Goal: Task Accomplishment & Management: Complete application form

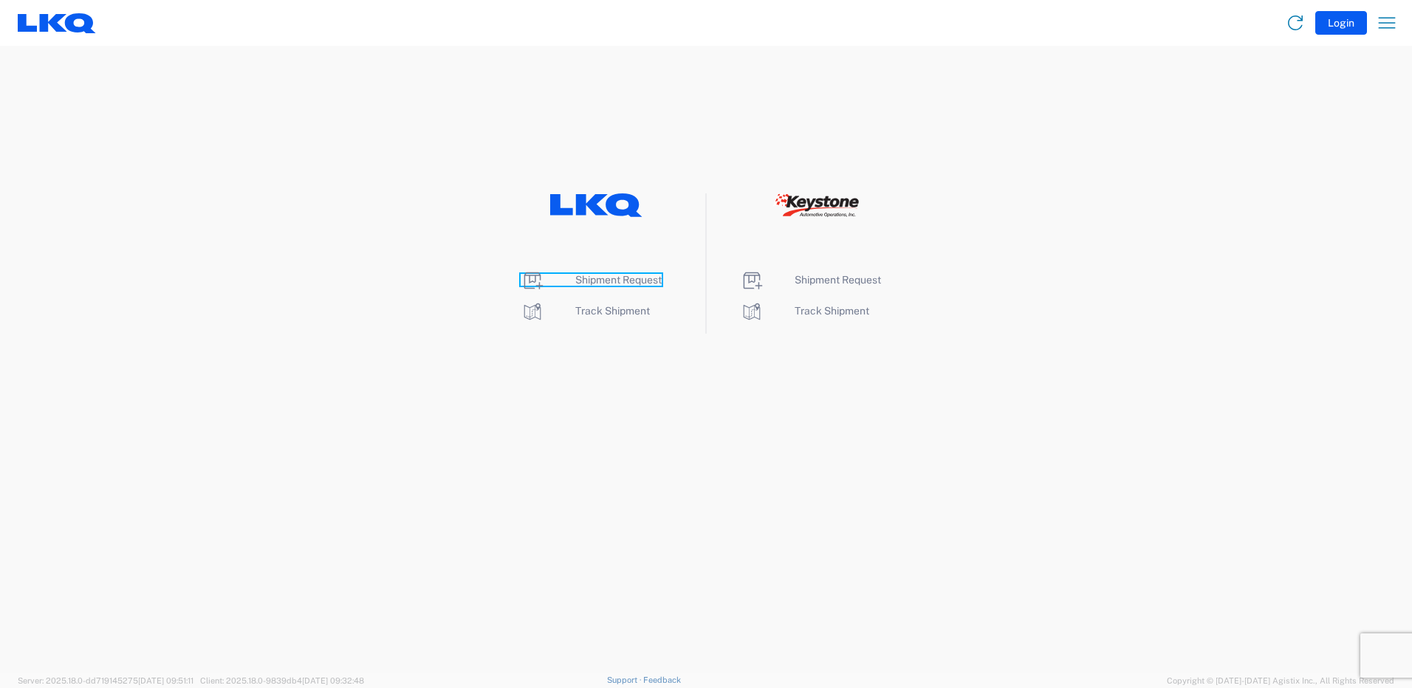
click at [533, 286] on icon at bounding box center [533, 281] width 24 height 24
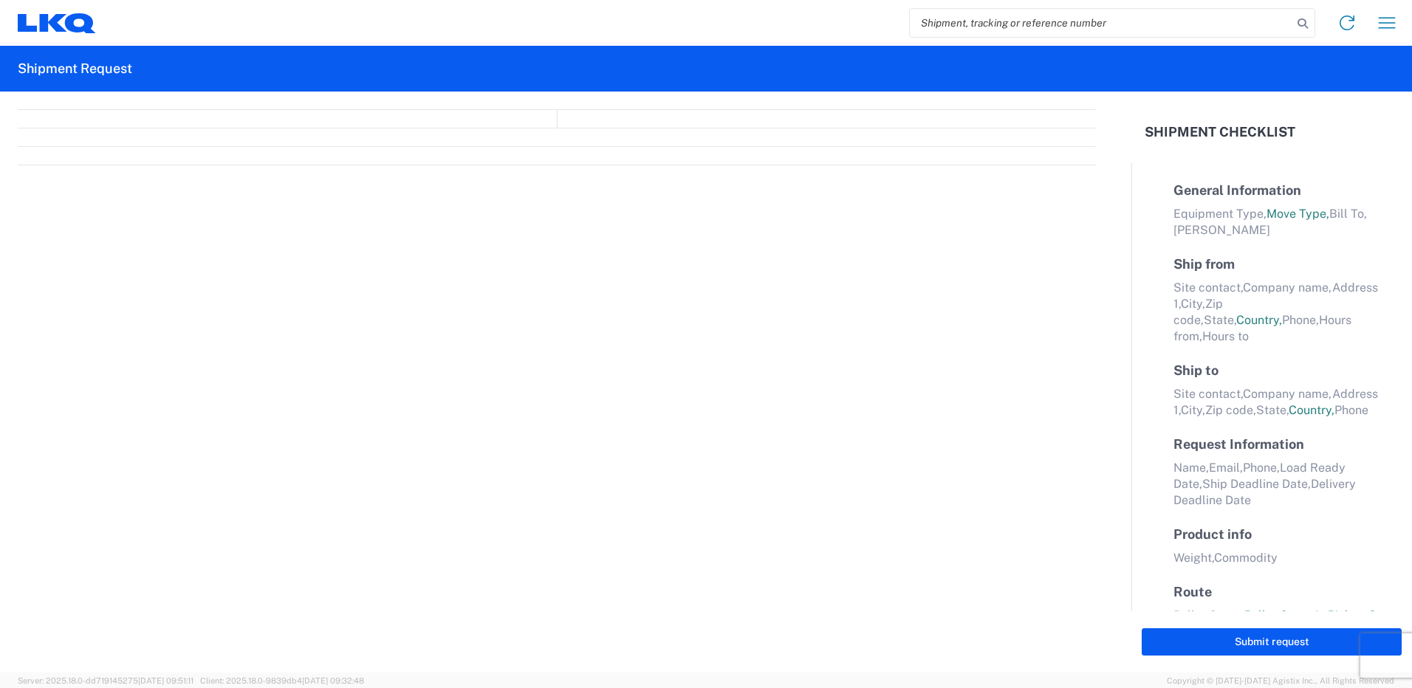
select select "FULL"
select select "LBS"
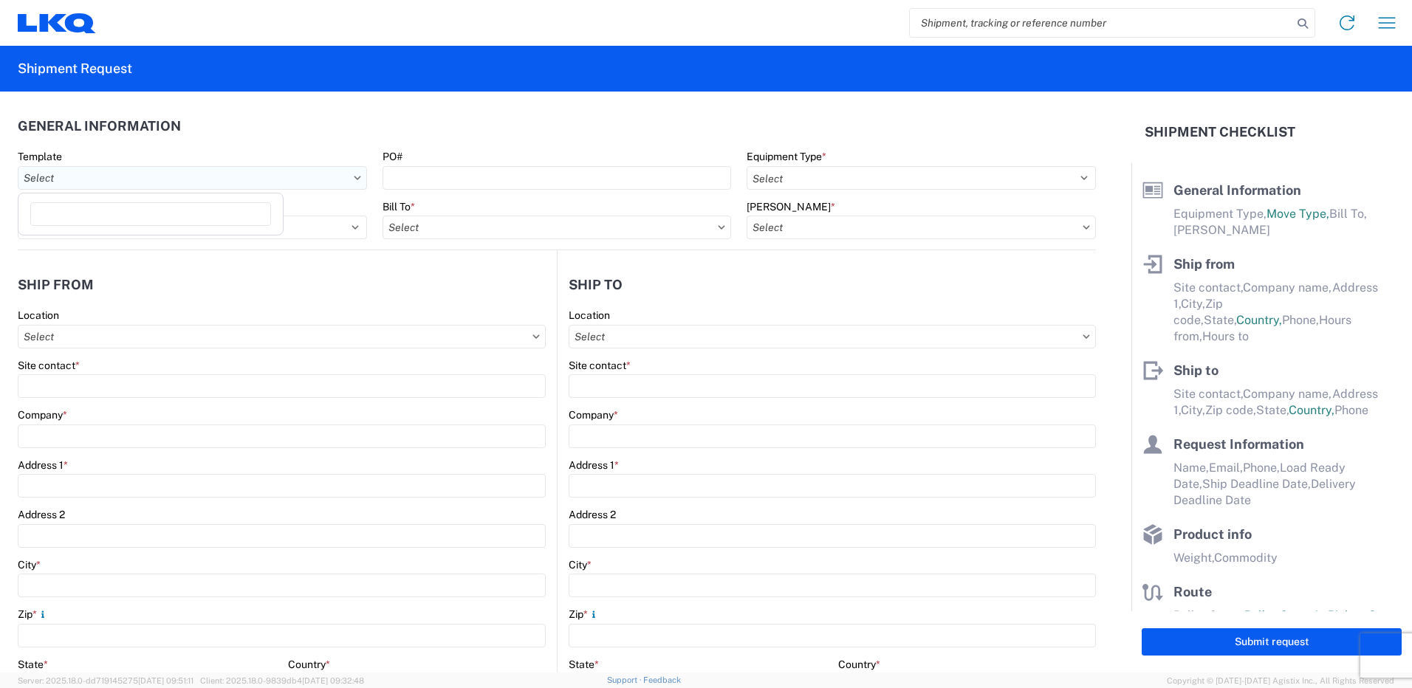
click at [162, 174] on input "Template" at bounding box center [192, 178] width 349 height 24
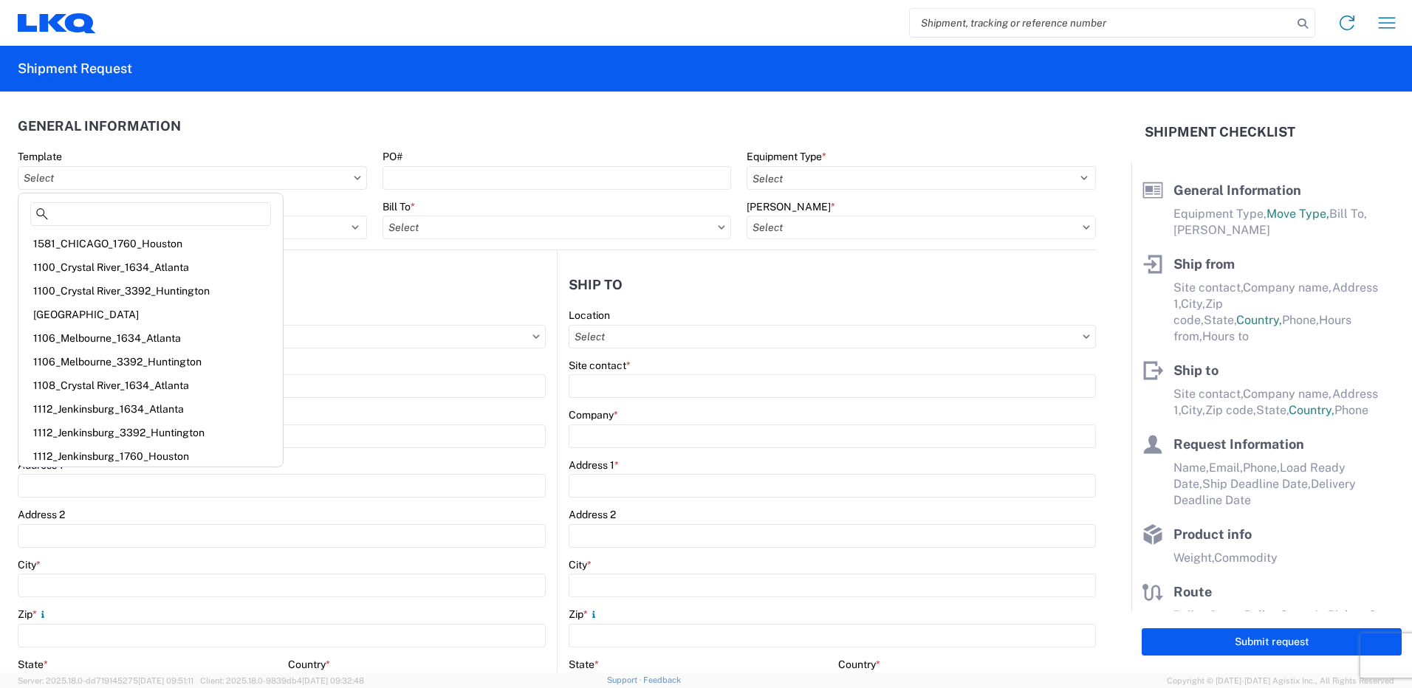
click at [419, 123] on header "General Information" at bounding box center [557, 125] width 1078 height 33
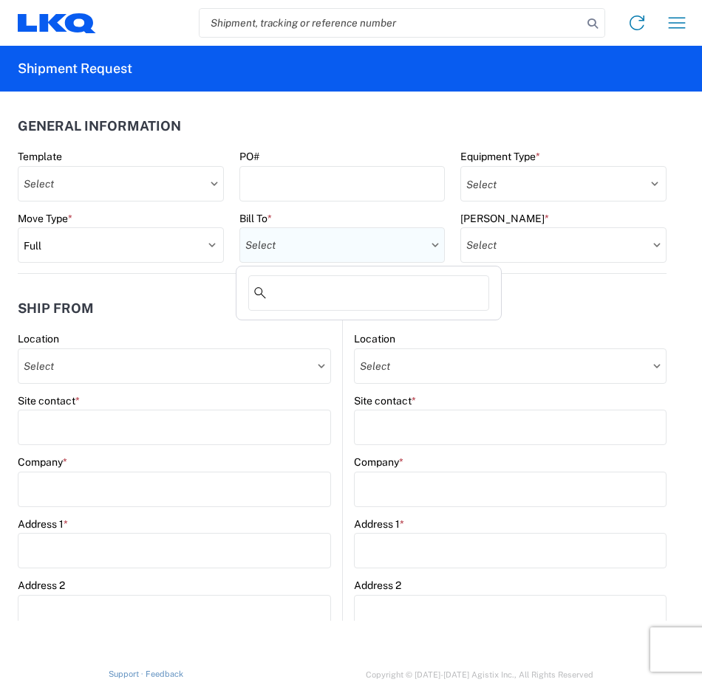
click at [307, 234] on input "Bill To *" at bounding box center [342, 244] width 206 height 35
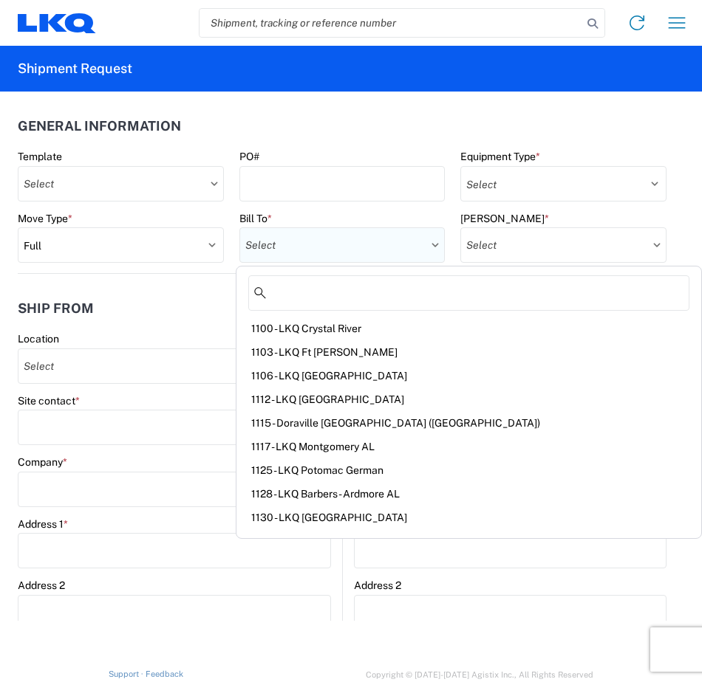
click at [307, 234] on input "Bill To *" at bounding box center [342, 244] width 206 height 35
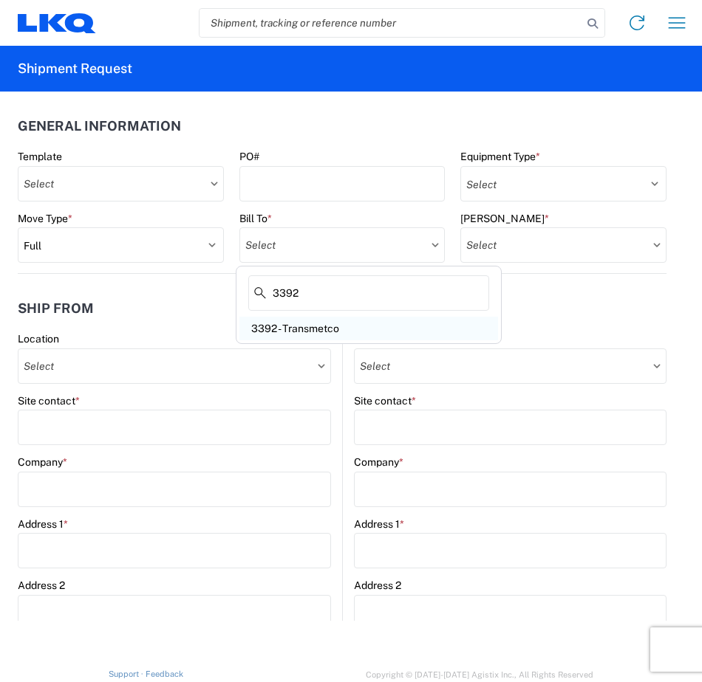
type input "3392"
click at [287, 326] on div "3392 - Transmetco" at bounding box center [368, 329] width 259 height 24
type input "3392 - Transmetco"
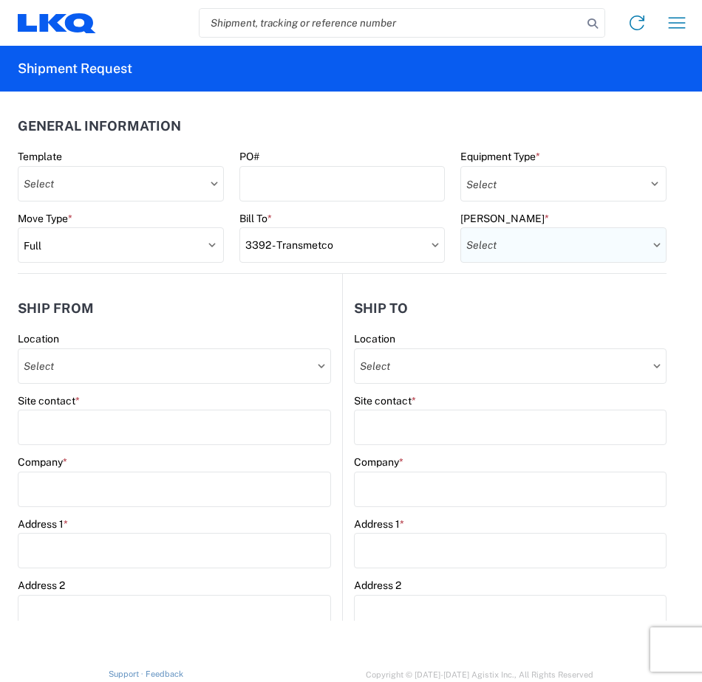
click at [475, 254] on input "Bill Code *" at bounding box center [563, 244] width 206 height 35
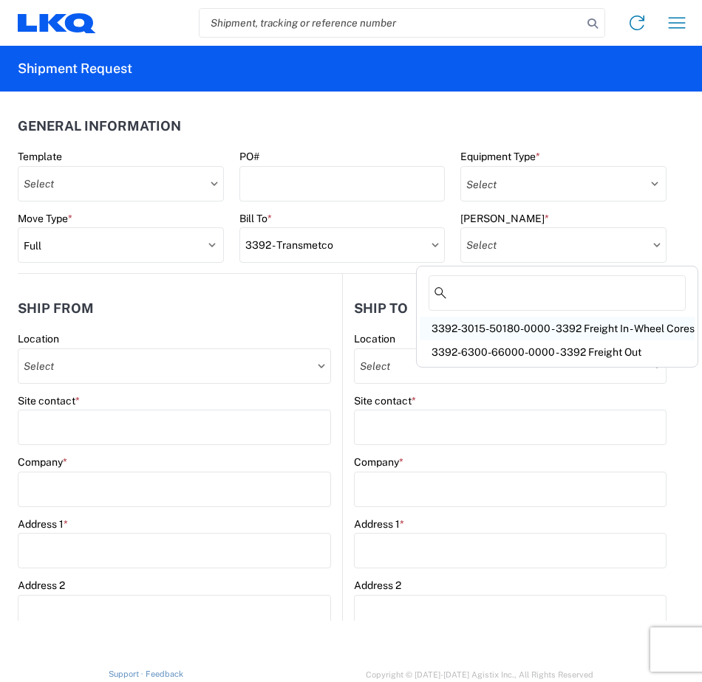
click at [487, 332] on div "3392-3015-50180-0000 - 3392 Freight In - Wheel Cores" at bounding box center [557, 329] width 275 height 24
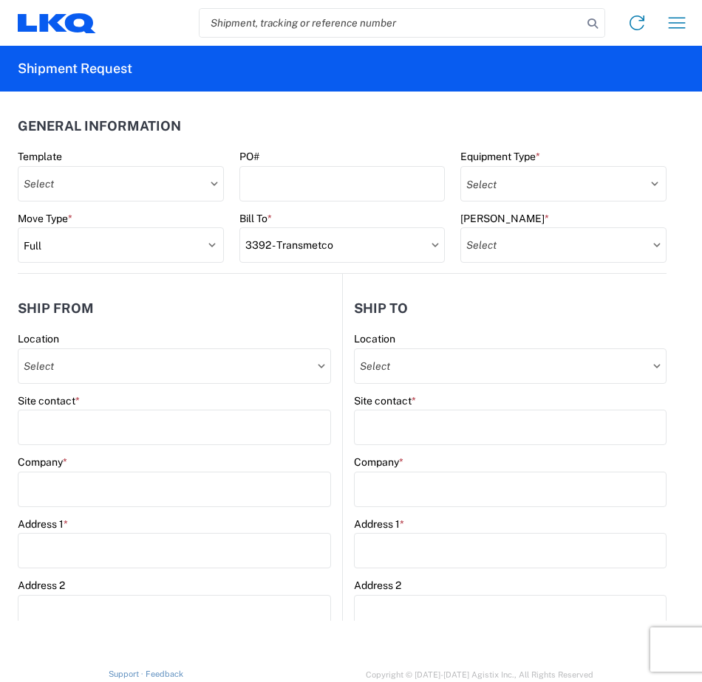
type input "3392-3015-50180-0000 - 3392 Freight In - Wheel Cores"
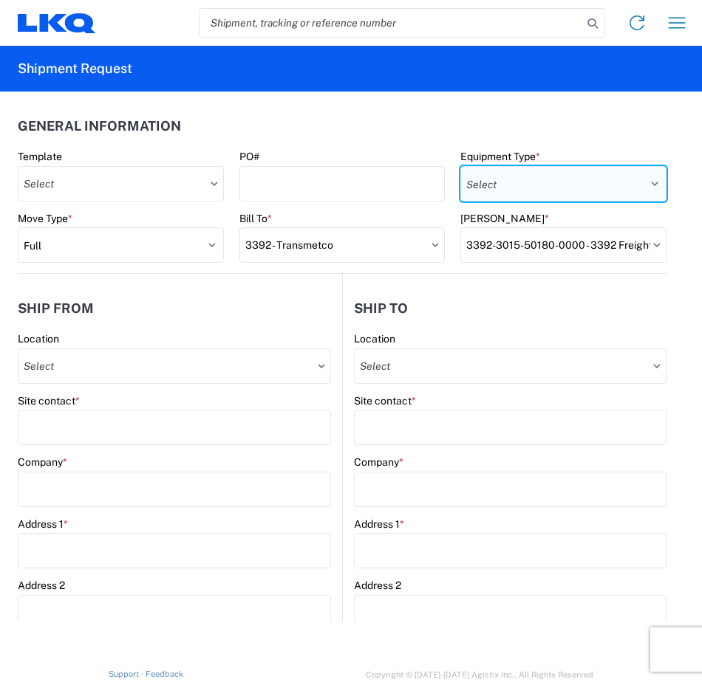
click at [515, 174] on select "Select 53’ Dry Van Flatbed Dropdeck (van) Lowboy (flatbed) Rail" at bounding box center [563, 183] width 206 height 35
select select "STDV"
click at [460, 166] on select "Select 53’ Dry Van Flatbed Dropdeck (van) Lowboy (flatbed) Rail" at bounding box center [563, 183] width 206 height 35
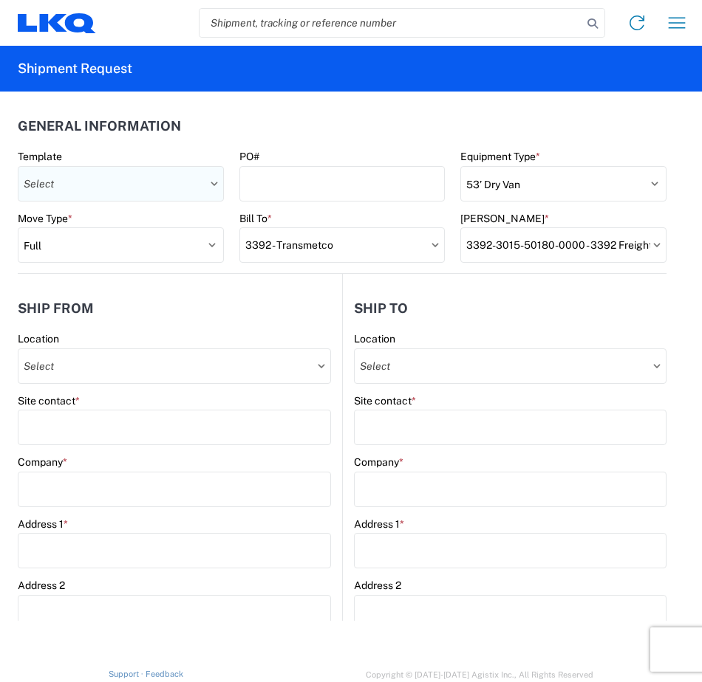
click at [154, 182] on input "Template" at bounding box center [121, 183] width 206 height 35
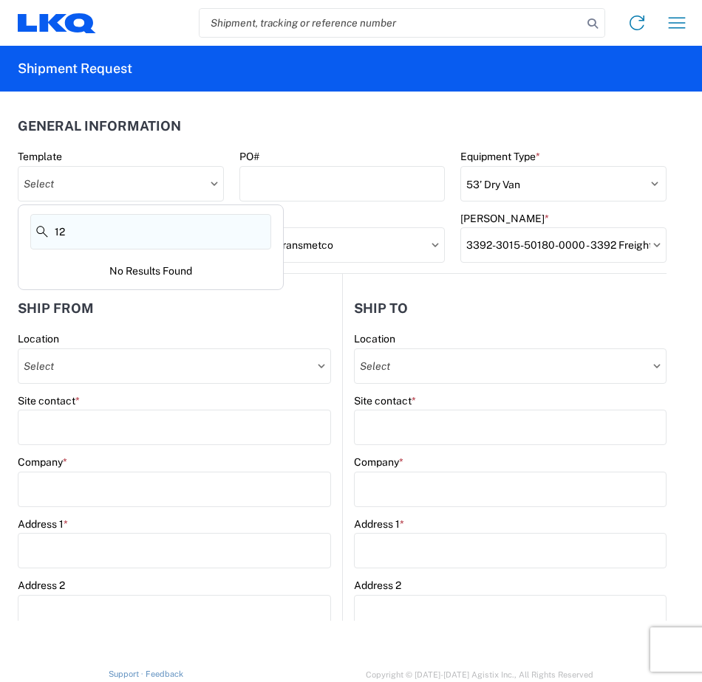
type input "1"
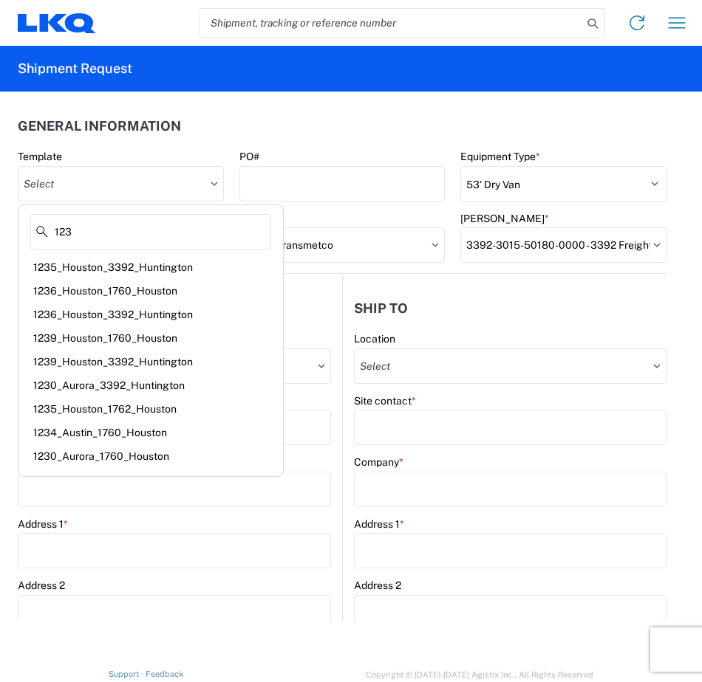
scroll to position [18, 0]
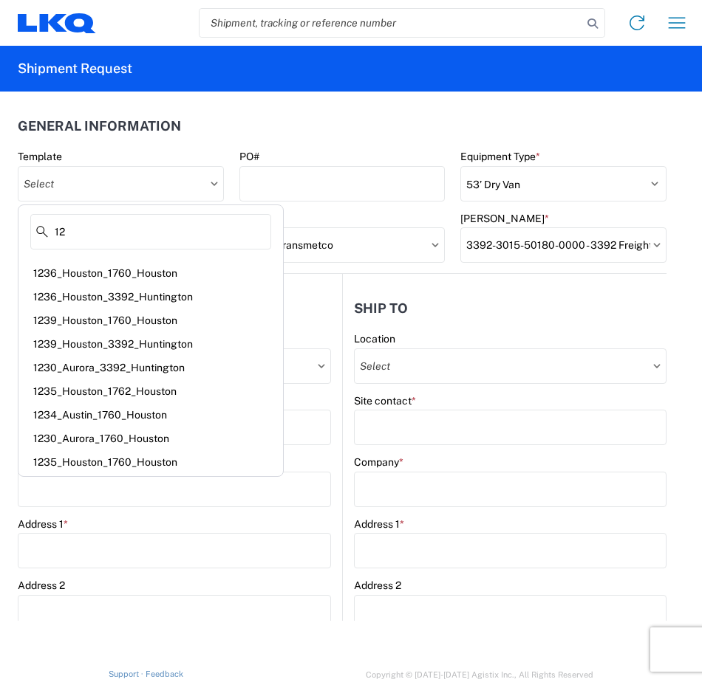
type input "1"
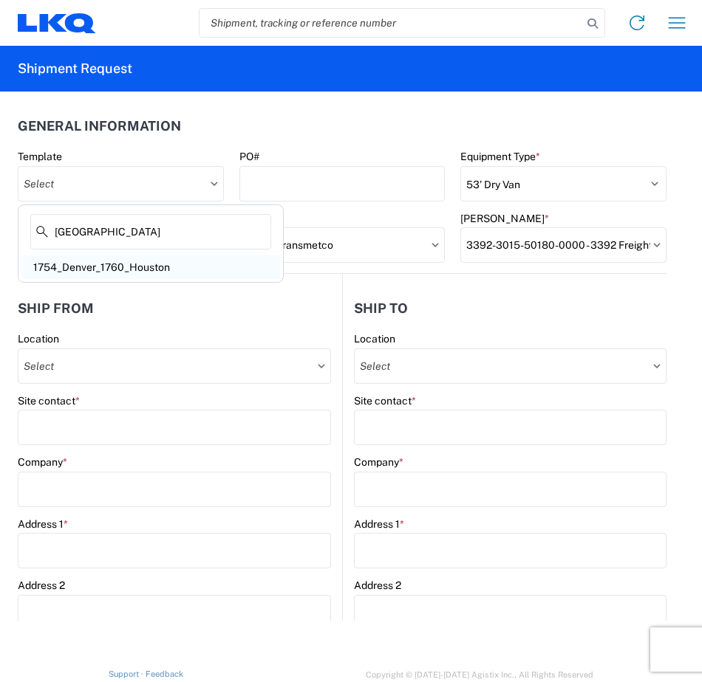
type input "denver"
click at [65, 268] on div "1754_Denver_1760_Houston" at bounding box center [150, 268] width 259 height 24
type input "1754_Denver_1760_Houston"
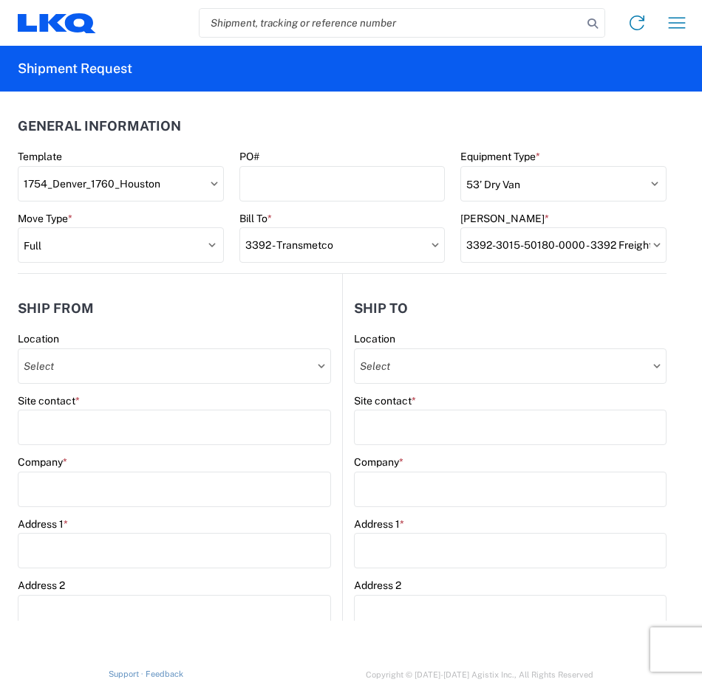
select select
type input "Shipping"
type input "LKQ Denver"
type input "1355 W 52nd Ave"
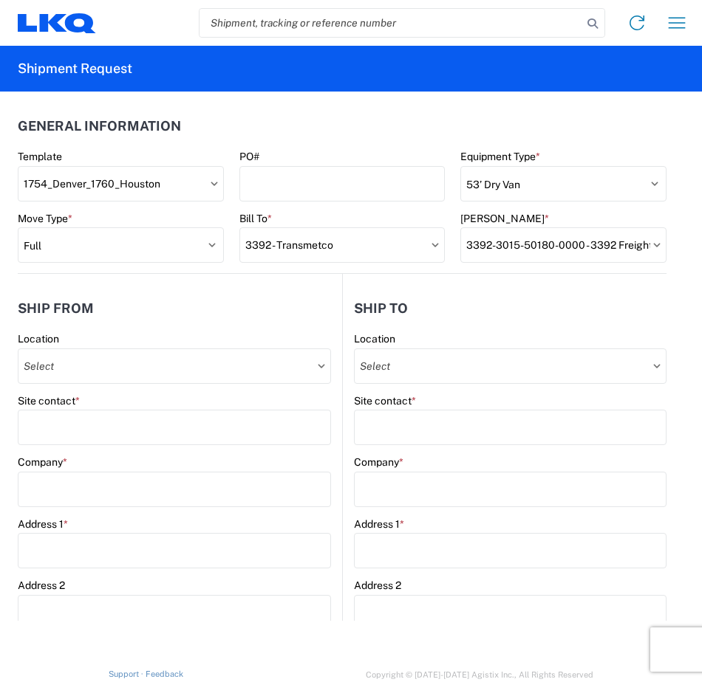
type input "Denver"
type input "80221"
type input "Receiving"
type input "LKQ Best Core"
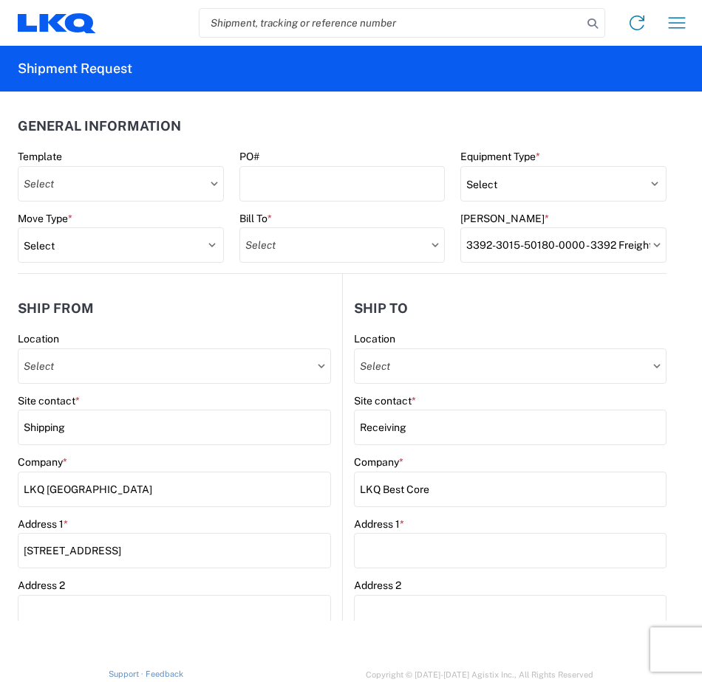
type input "1710 W Mount Houston Rd"
type input "Houston"
type input "77038"
type input "2019-06-14"
type input "42000"
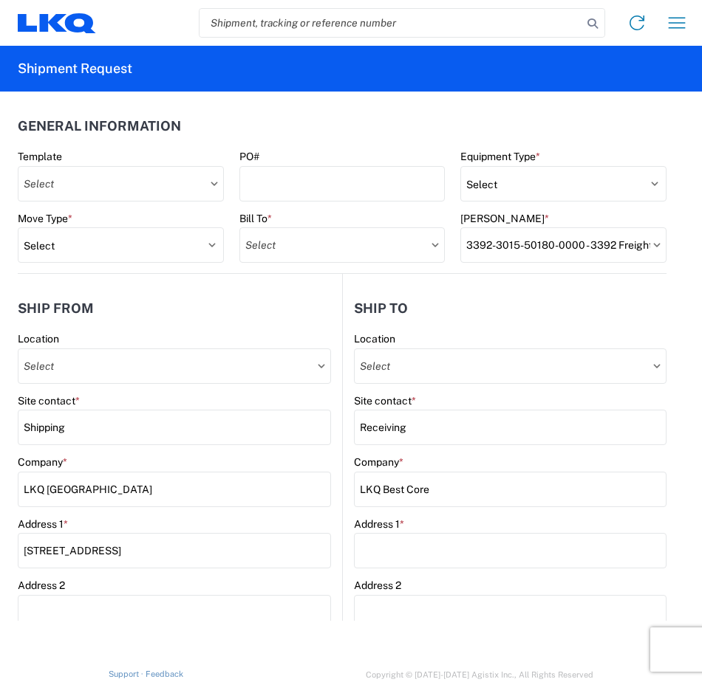
type input "Engines, Transmissions"
type input "1"
type input "12"
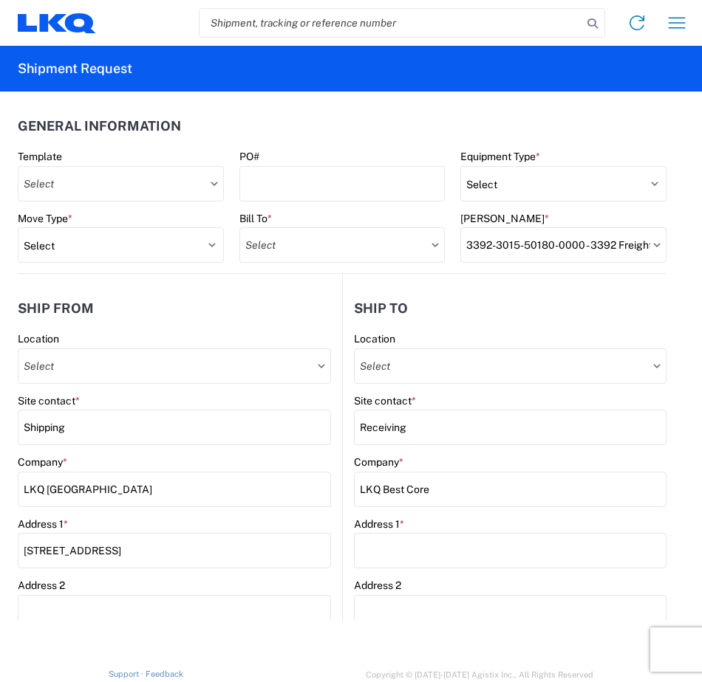
select select "IN"
type input "1231 - Denver"
type input "1760 - LKQ Best Core"
select select "CO"
select select "US"
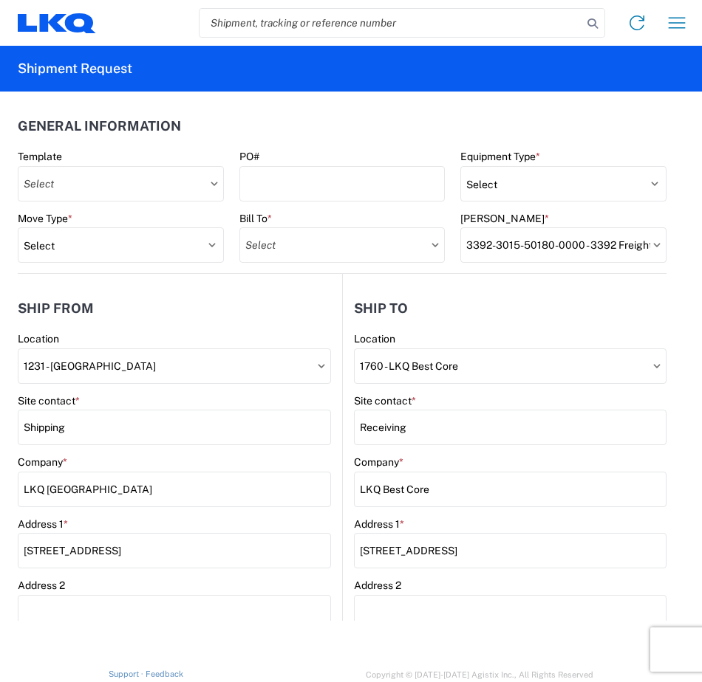
select select "US"
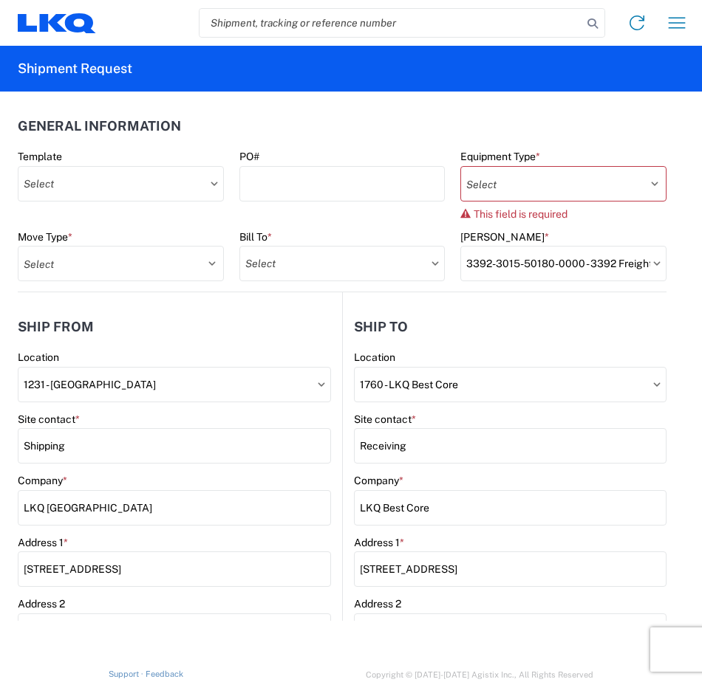
type input "1760-1300-50180-0000 - 1760 Freight In - Cores"
click at [556, 208] on span "This field is required" at bounding box center [520, 214] width 94 height 12
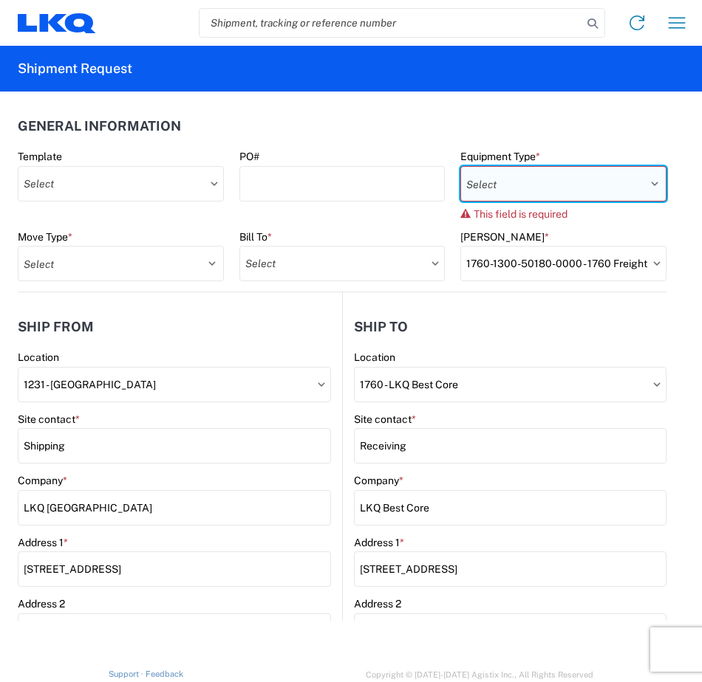
click at [556, 185] on select "Select 53’ Dry Van Flatbed Dropdeck (van) Lowboy (flatbed) Rail" at bounding box center [563, 183] width 206 height 35
select select "STDV"
click at [460, 166] on select "Select 53’ Dry Van Flatbed Dropdeck (van) Lowboy (flatbed) Rail" at bounding box center [563, 183] width 206 height 35
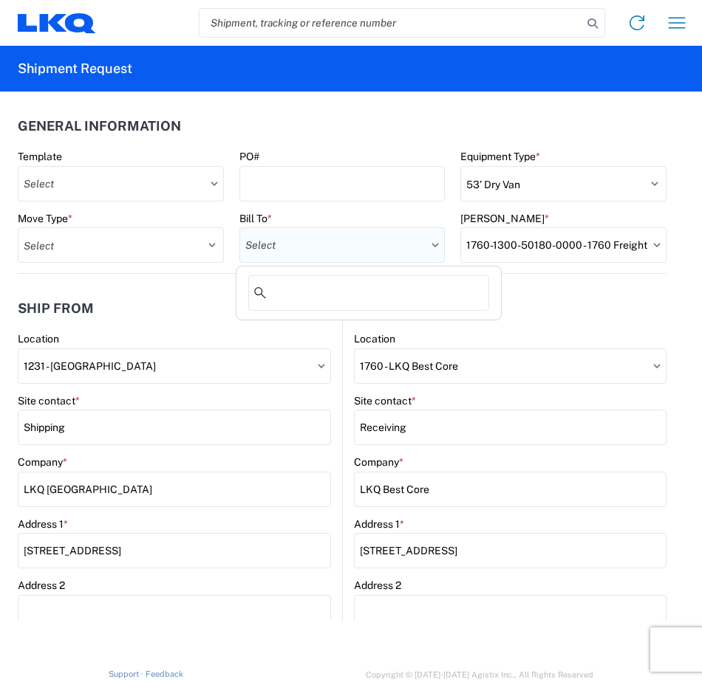
click at [352, 257] on input "Bill To *" at bounding box center [342, 244] width 206 height 35
type input "3392"
click at [301, 322] on div "3392 - Transmetco" at bounding box center [368, 329] width 259 height 24
type input "3392 - Transmetco"
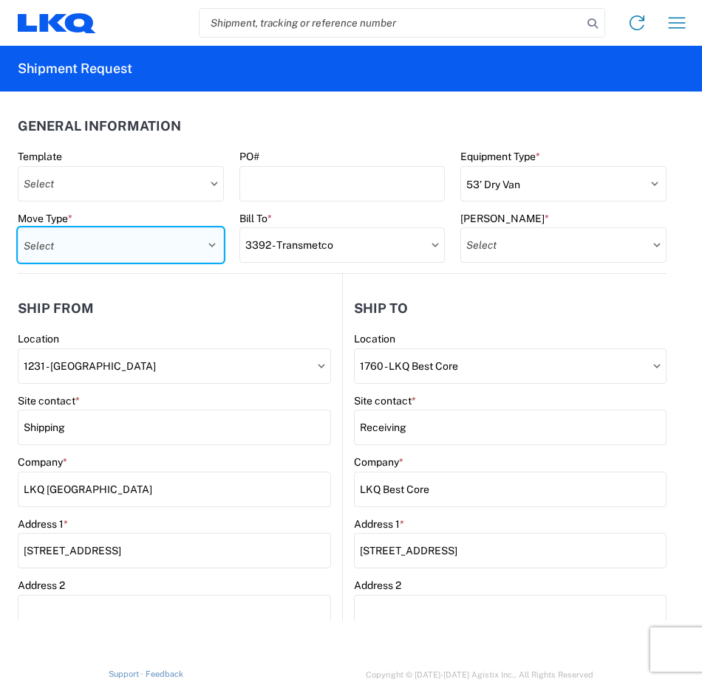
click at [183, 230] on select "Select Full Partial TL" at bounding box center [121, 244] width 206 height 35
select select "FULL"
click at [18, 227] on select "Select Full Partial TL" at bounding box center [121, 244] width 206 height 35
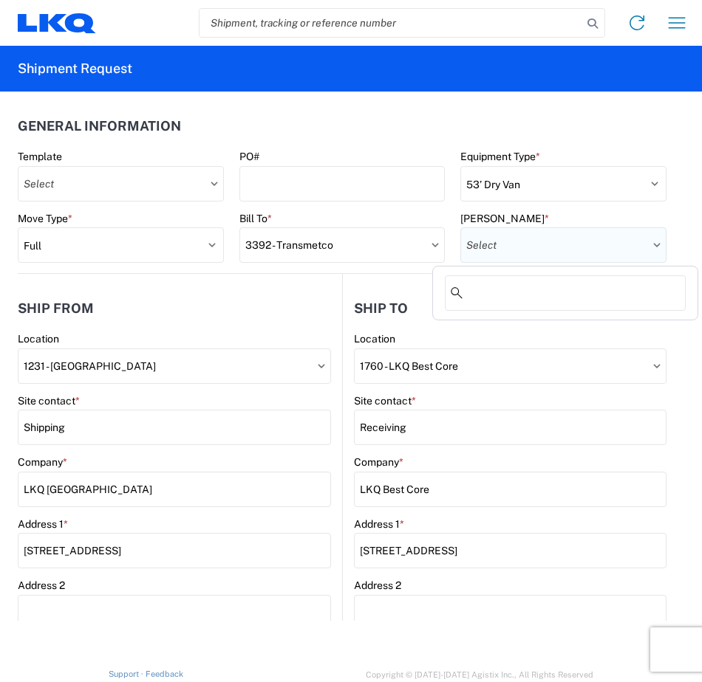
click at [465, 249] on input "Bill Code *" at bounding box center [563, 244] width 206 height 35
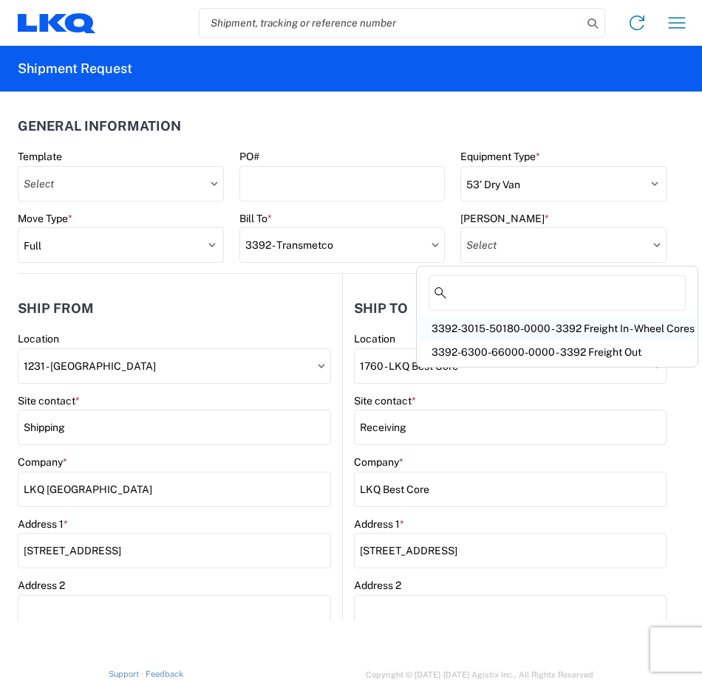
click at [471, 318] on div "3392-3015-50180-0000 - 3392 Freight In - Wheel Cores" at bounding box center [557, 329] width 275 height 24
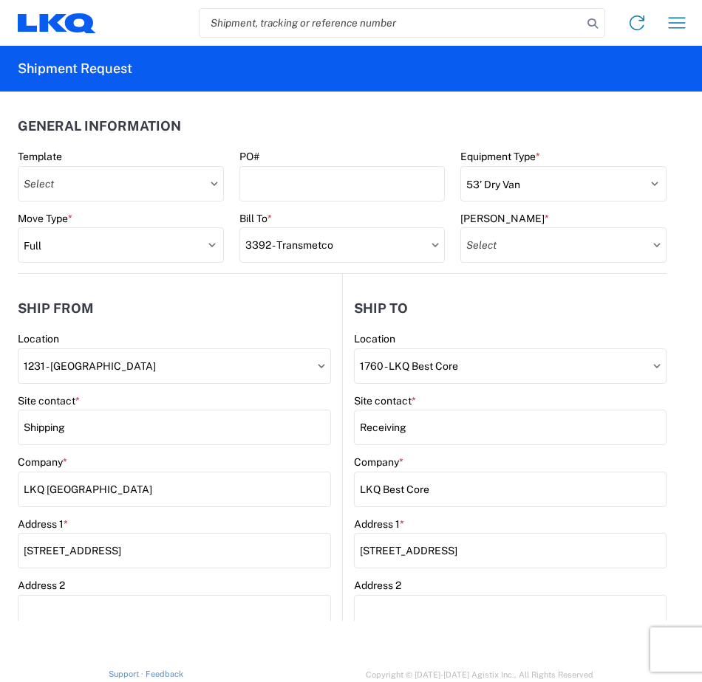
type input "3392-3015-50180-0000 - 3392 Freight In - Wheel Cores"
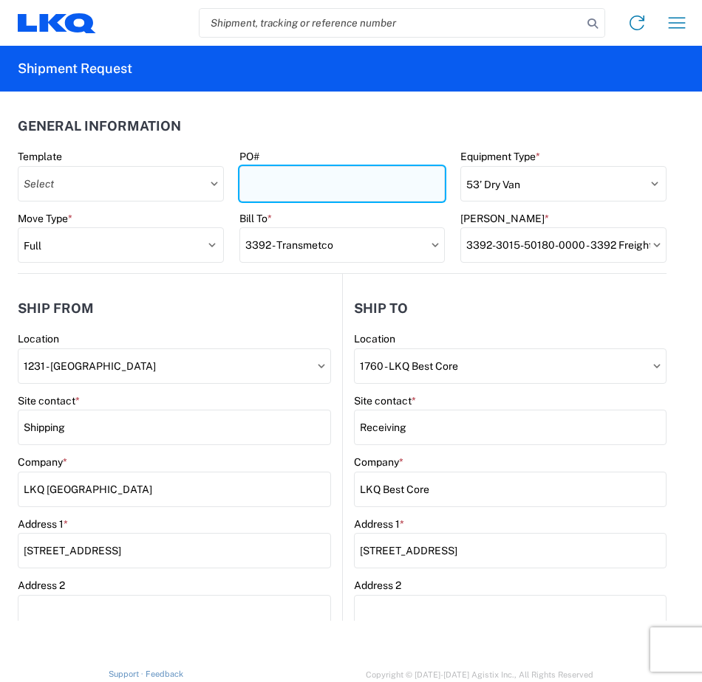
click at [259, 184] on input "PO#" at bounding box center [342, 183] width 206 height 35
type input "T31481"
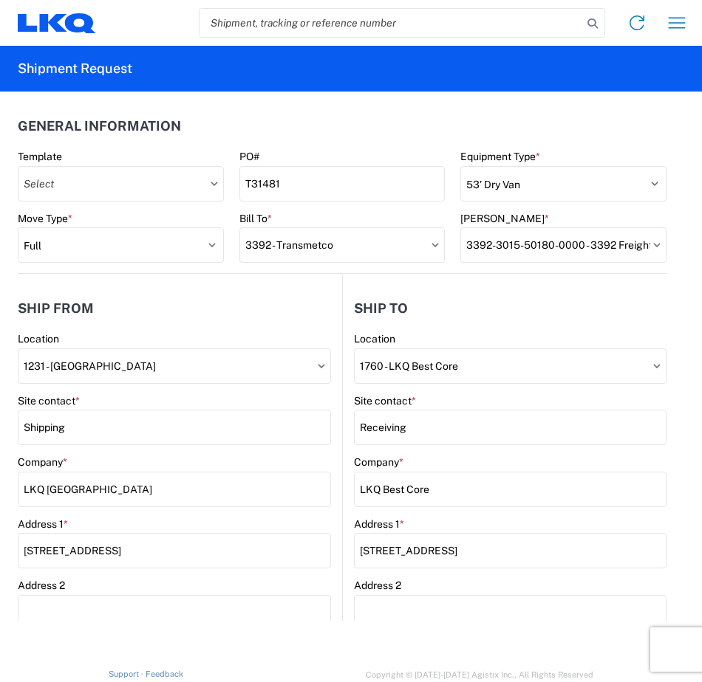
click at [358, 116] on header "General Information" at bounding box center [342, 125] width 648 height 33
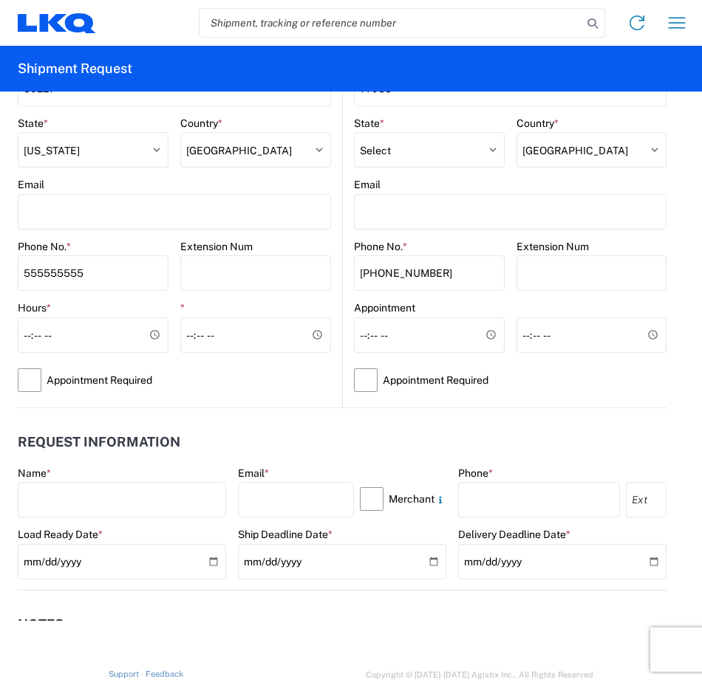
scroll to position [598, 0]
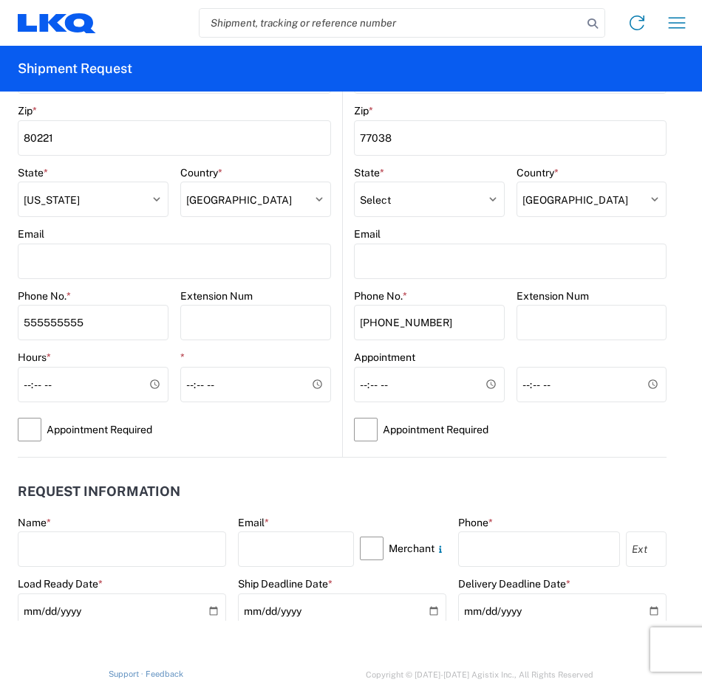
click at [686, 294] on form "General Information Template PO# T31481 Equipment Type * Select 53’ Dry Van Fla…" at bounding box center [351, 507] width 702 height 2029
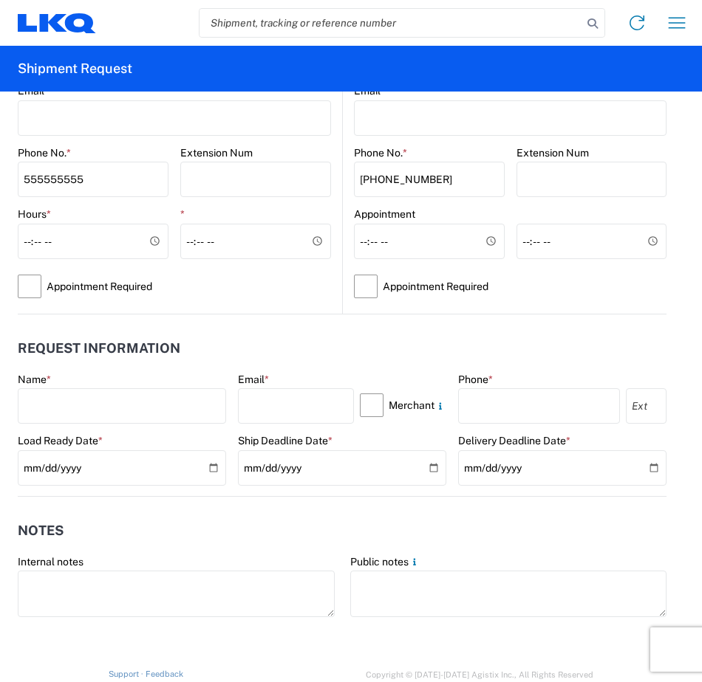
scroll to position [610, 0]
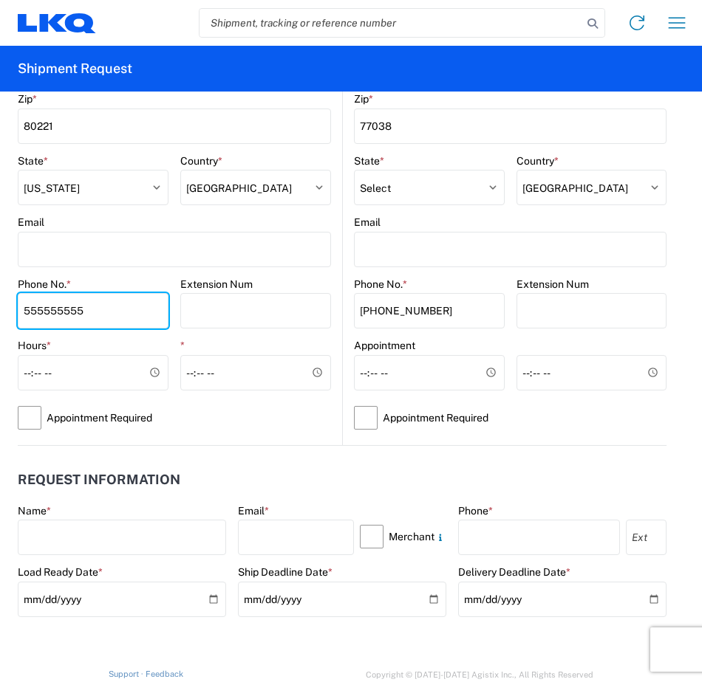
drag, startPoint x: 91, startPoint y: 318, endPoint x: -154, endPoint y: 361, distance: 248.3
click at [0, 361] on html "Home Shipment request Shipment tracking Shipment Request General Information Te…" at bounding box center [351, 341] width 702 height 682
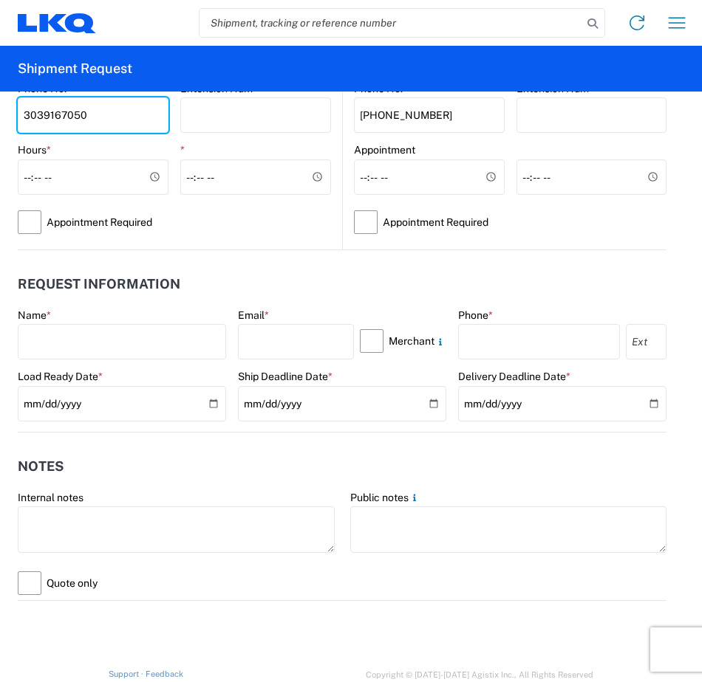
scroll to position [839, 0]
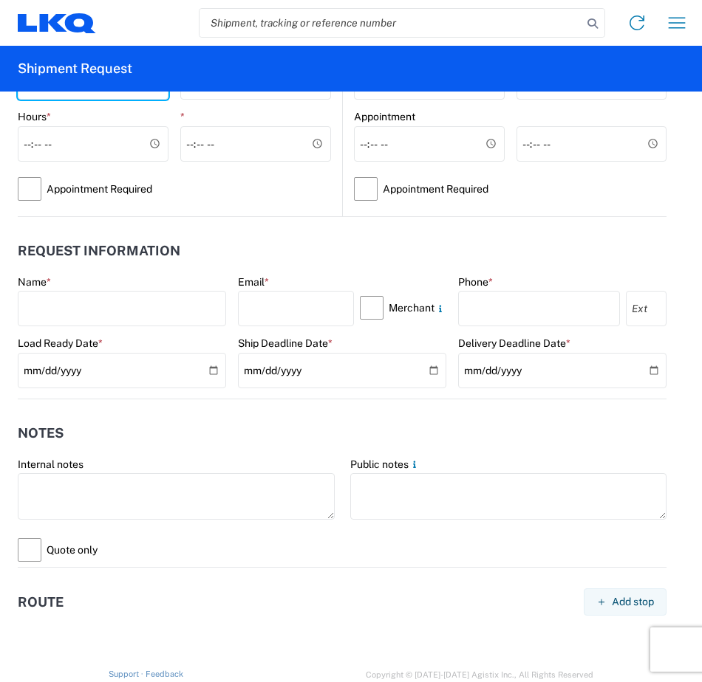
type input "3039167050"
click at [342, 252] on header "Request Information" at bounding box center [342, 251] width 648 height 33
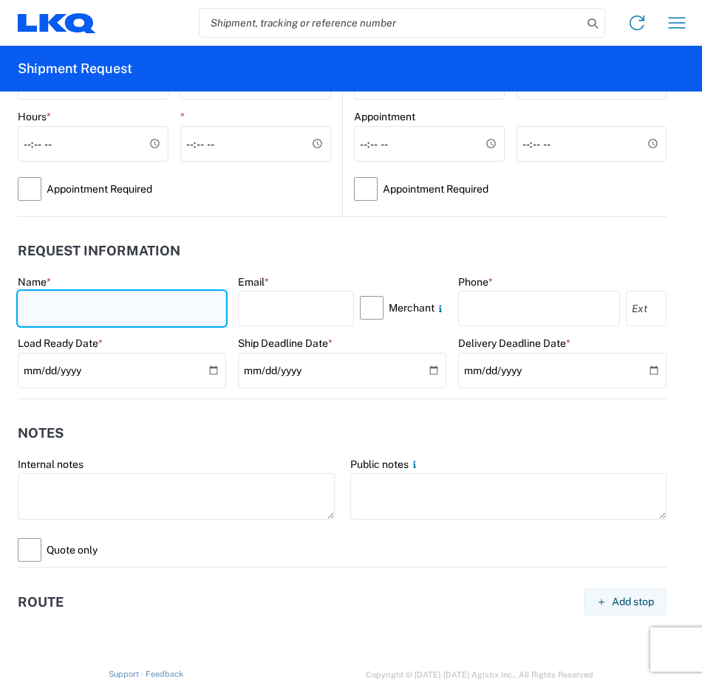
click at [75, 301] on input "text" at bounding box center [122, 308] width 208 height 35
type input "Jennifer Nicole Almanza"
select select "CO"
type input "jnalmanza@lkqcorp.com"
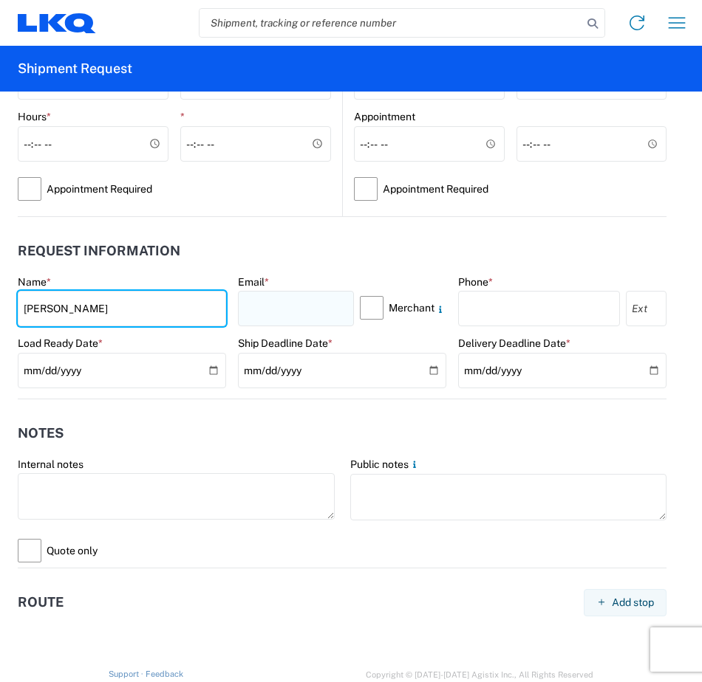
type input "Jennifer Almanza"
click at [284, 323] on input "text" at bounding box center [296, 308] width 116 height 35
type input "jnalmanza@lkqcorp.com"
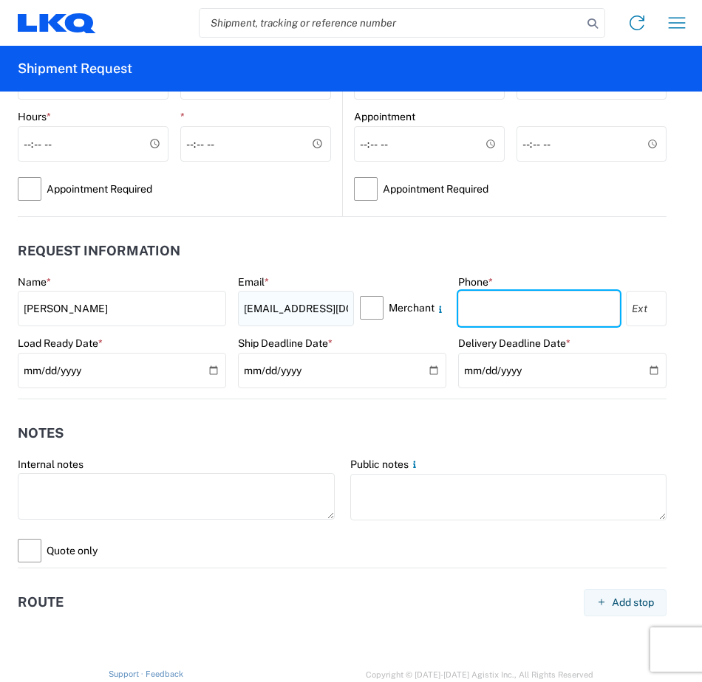
type input "3039167050"
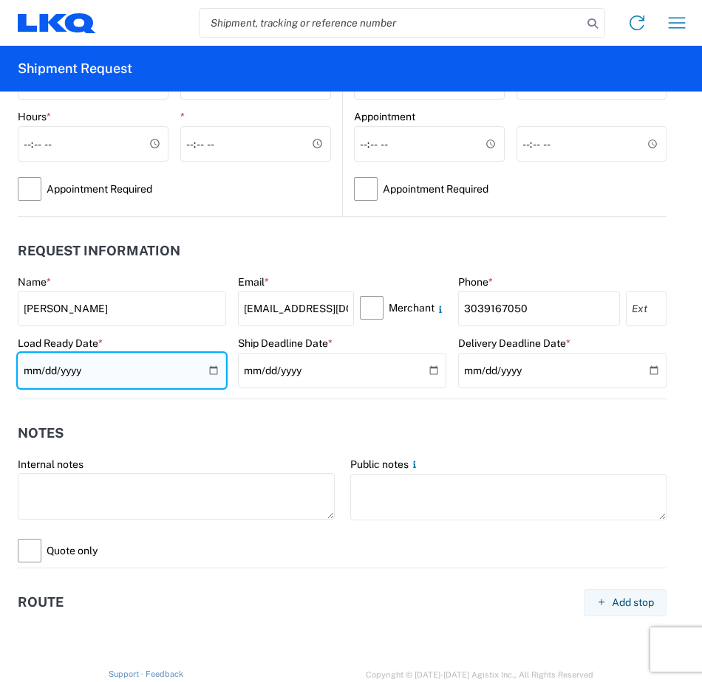
click at [135, 366] on input "2019-06-14" at bounding box center [122, 370] width 208 height 35
click at [205, 363] on input "2019-06-14" at bounding box center [122, 370] width 208 height 35
click at [209, 370] on input "2019-06-14" at bounding box center [122, 370] width 208 height 35
type input "2025-09-22"
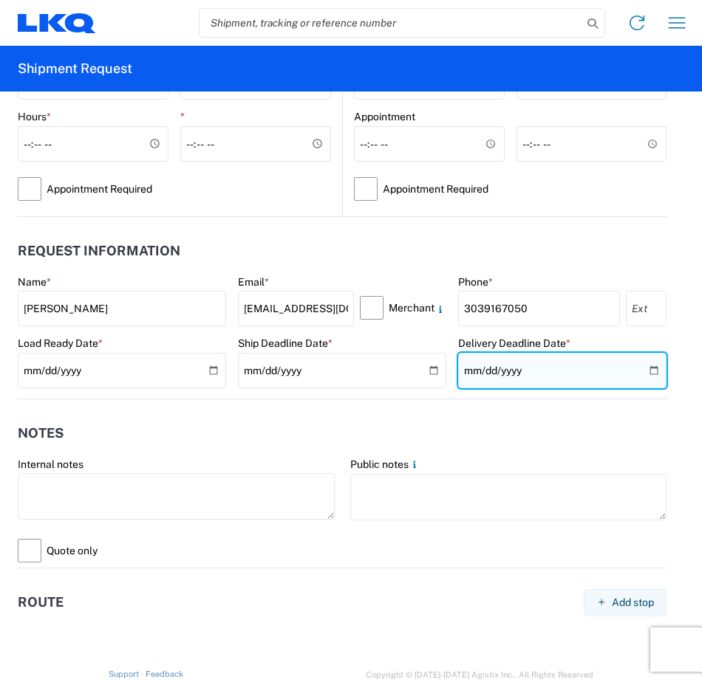
click at [643, 372] on input "date" at bounding box center [562, 370] width 208 height 35
type input "2025-09-23"
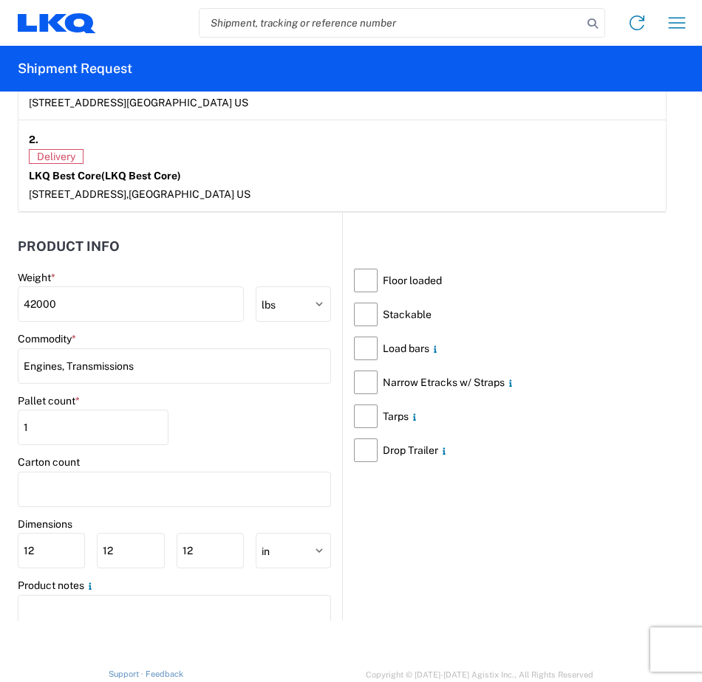
scroll to position [1314, 0]
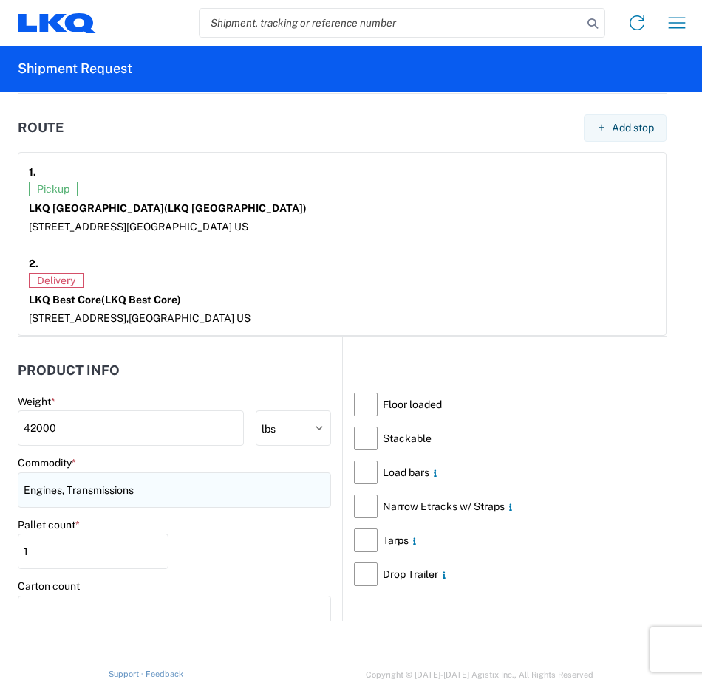
click at [177, 504] on input "Engines, Transmissions" at bounding box center [174, 490] width 313 height 35
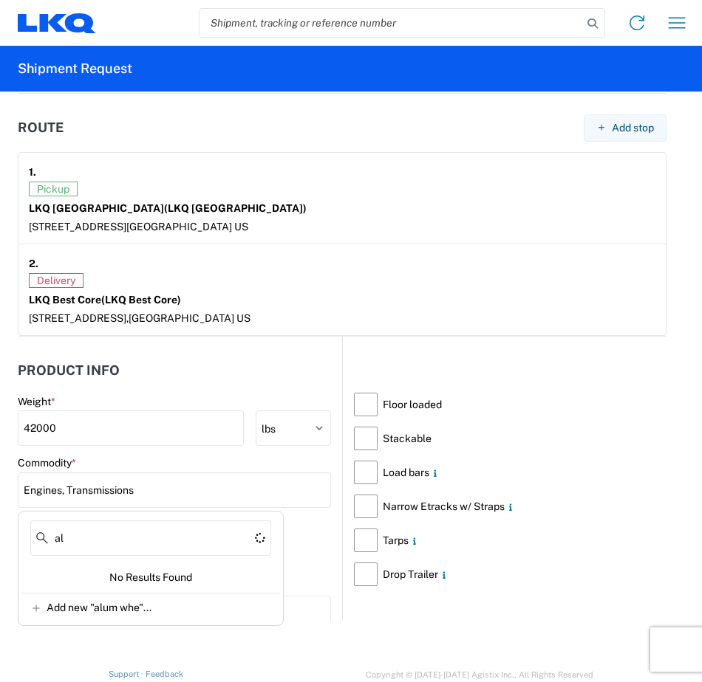
type input "a"
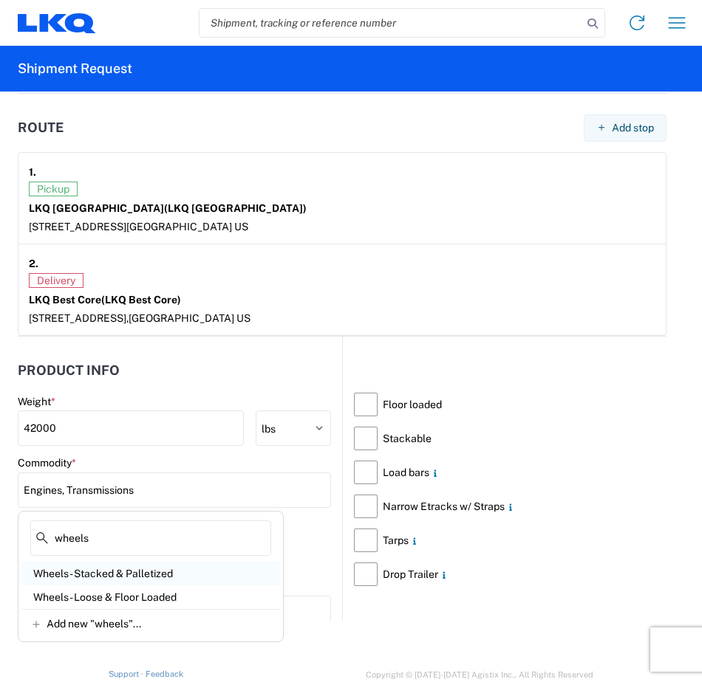
type input "wheels"
click at [120, 578] on div "Wheels - Stacked & Palletized" at bounding box center [150, 574] width 259 height 24
type input "Wheels - Stacked & Palletized"
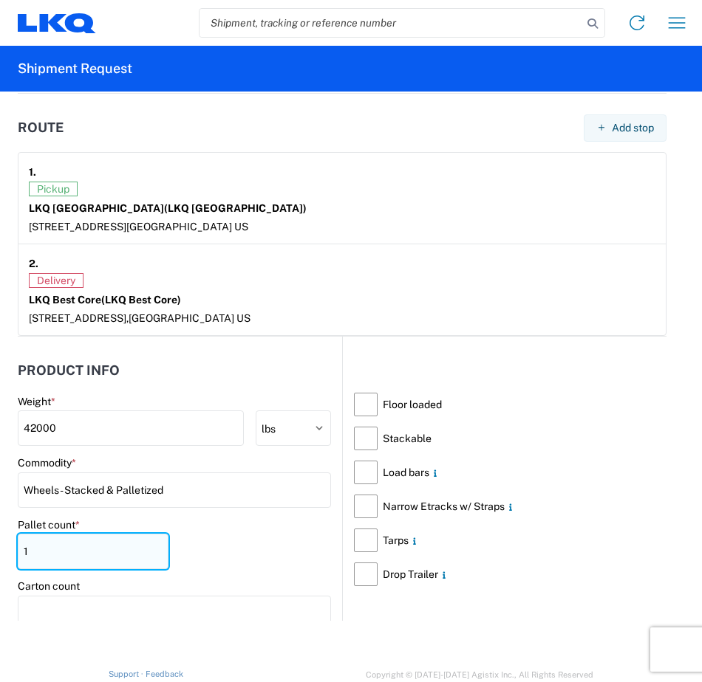
click at [75, 566] on input "1" at bounding box center [93, 551] width 151 height 35
type input "2"
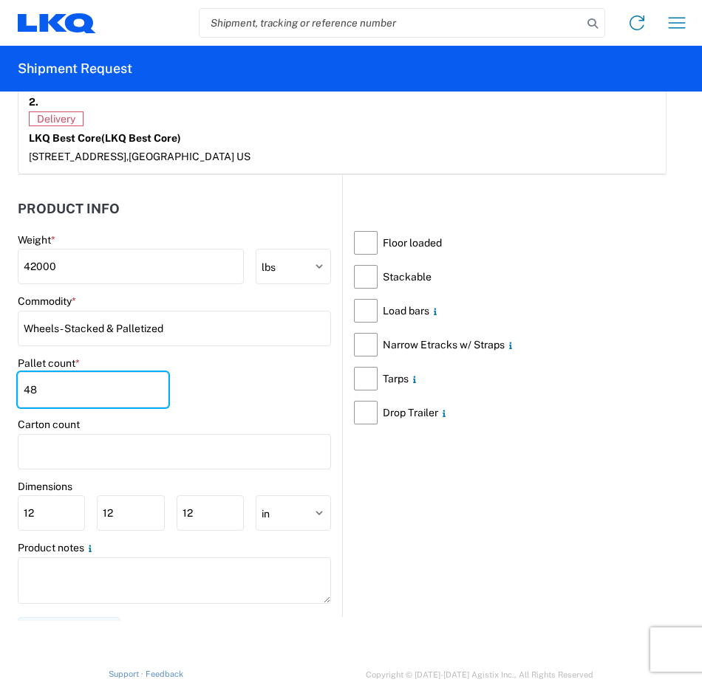
scroll to position [1479, 0]
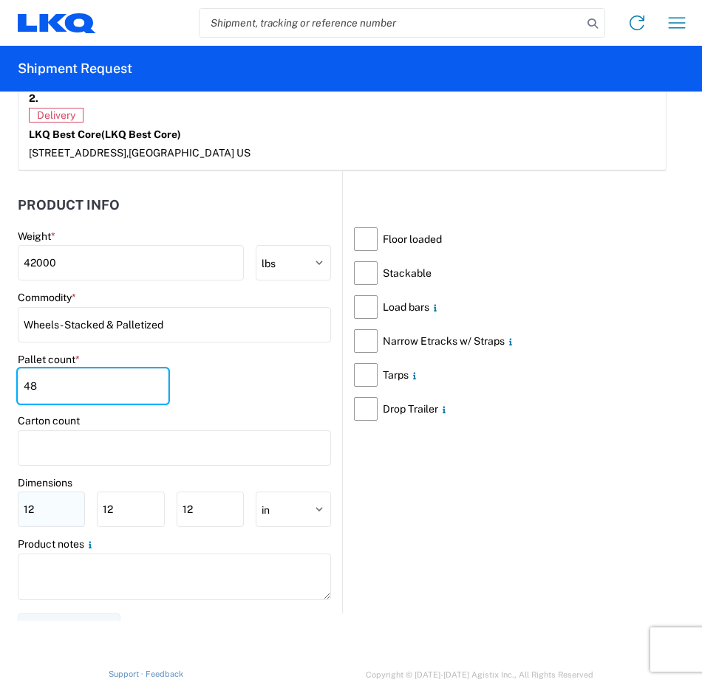
type input "48"
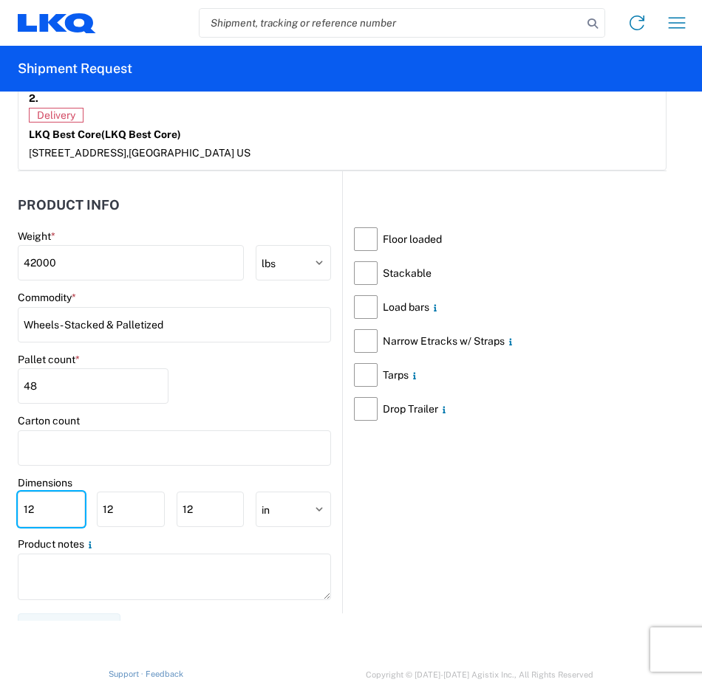
drag, startPoint x: 48, startPoint y: 497, endPoint x: -33, endPoint y: 500, distance: 81.3
click at [0, 500] on html "Home Shipment request Shipment tracking Shipment Request General Information Te…" at bounding box center [351, 341] width 702 height 682
type input "48"
click at [123, 521] on input "12" at bounding box center [130, 509] width 67 height 35
type input "1"
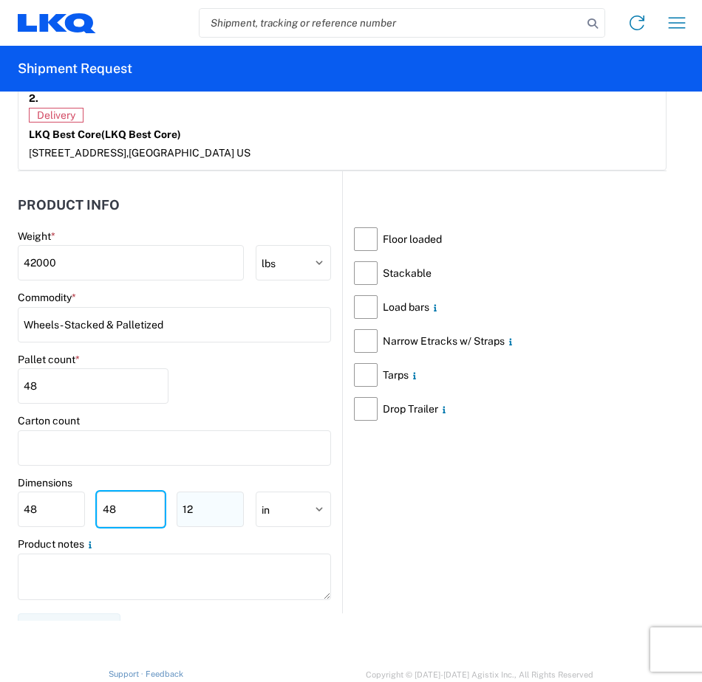
type input "48"
click at [222, 497] on input "12" at bounding box center [210, 509] width 67 height 35
type input "1"
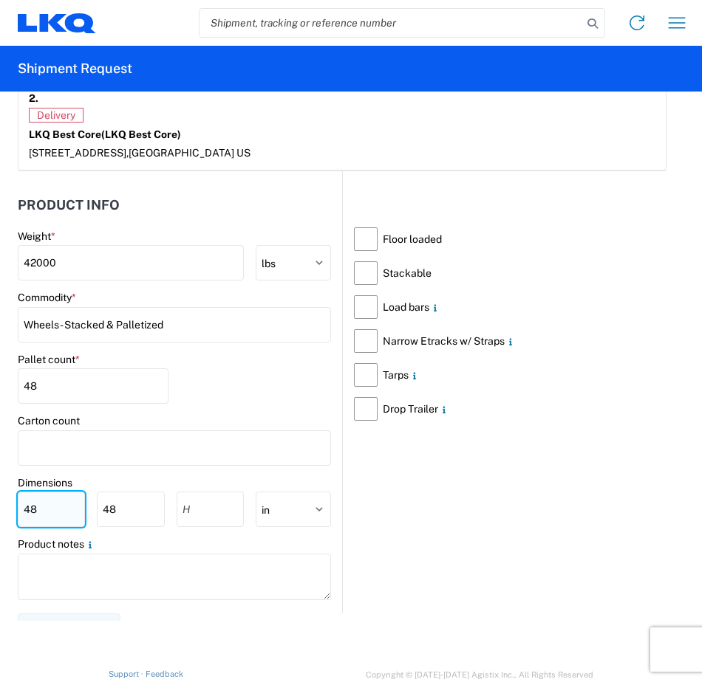
click at [68, 520] on input "48" at bounding box center [51, 509] width 67 height 35
type input "4"
type input "40"
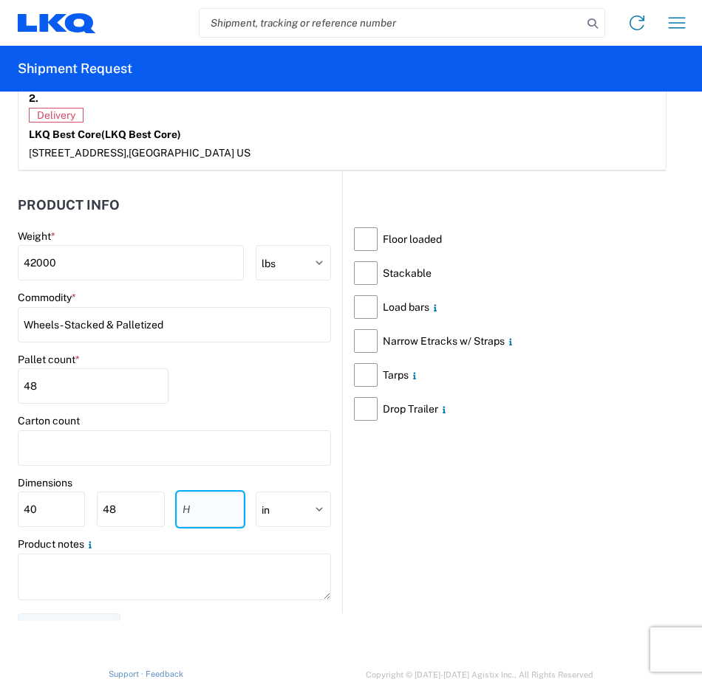
click at [206, 515] on input "number" at bounding box center [210, 509] width 67 height 35
type input "54"
click at [430, 552] on div "Floor loaded Stackable Load bars Narrow Etracks w/ Straps Tarps Drop Trailer" at bounding box center [504, 392] width 324 height 442
click at [359, 275] on label "Stackable" at bounding box center [510, 273] width 312 height 34
click at [0, 0] on input "Stackable" at bounding box center [0, 0] width 0 height 0
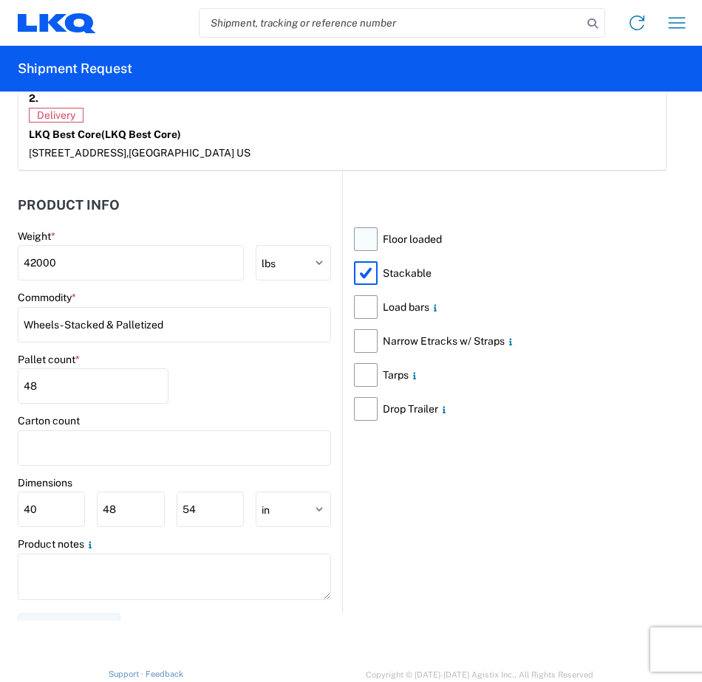
click at [357, 237] on label "Floor loaded" at bounding box center [510, 239] width 312 height 34
click at [0, 0] on input "Floor loaded" at bounding box center [0, 0] width 0 height 0
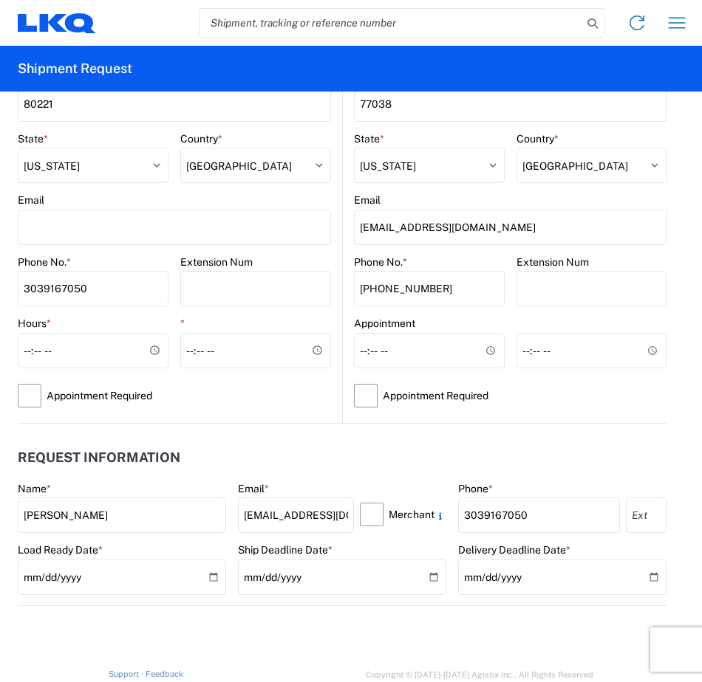
scroll to position [629, 0]
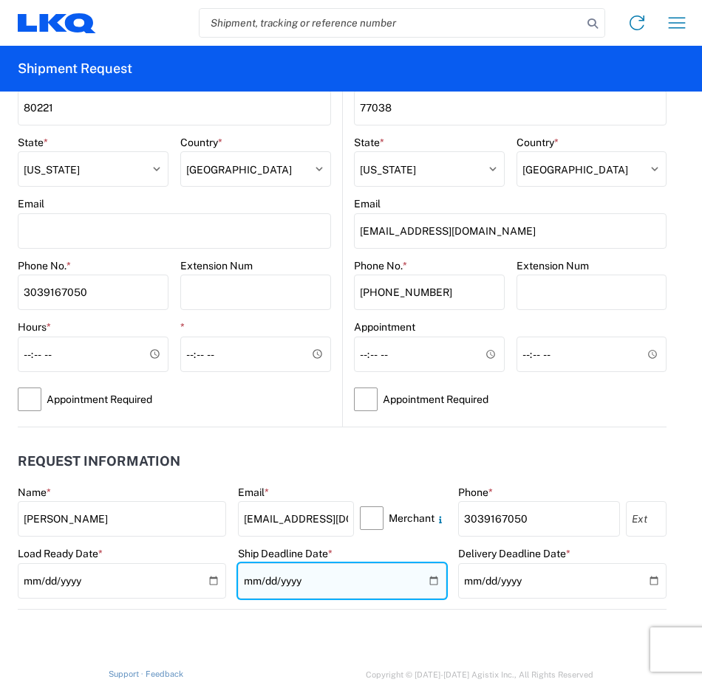
click at [423, 582] on input "date" at bounding box center [342, 581] width 208 height 35
type input "2025-09-22"
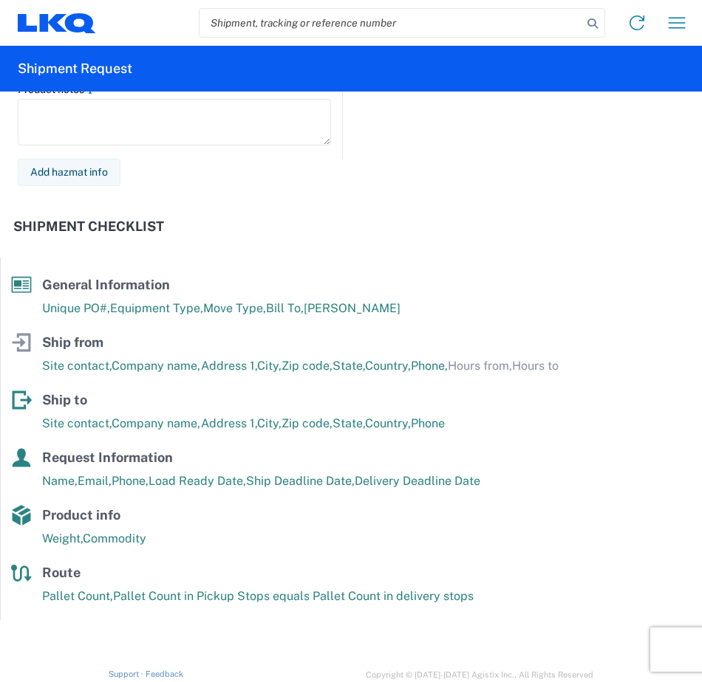
scroll to position [1995, 0]
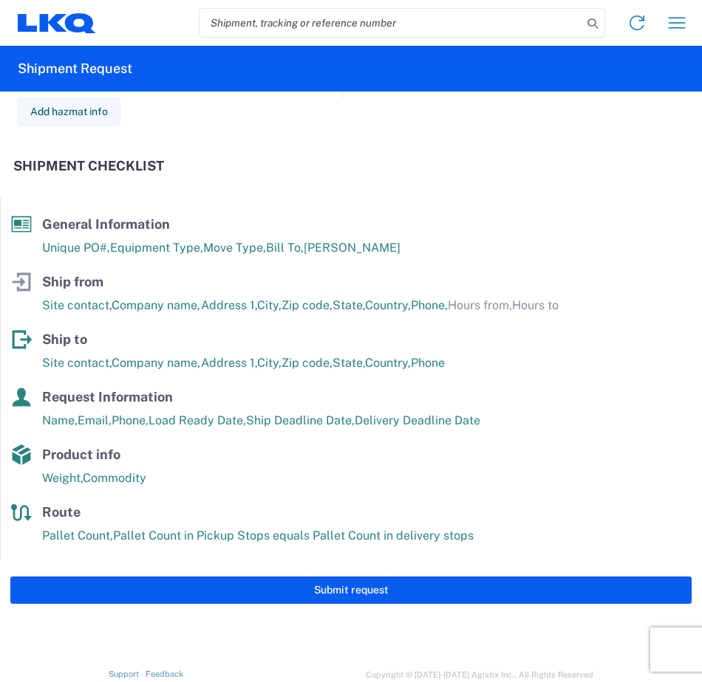
drag, startPoint x: 446, startPoint y: 598, endPoint x: 701, endPoint y: 541, distance: 261.1
click at [702, 541] on html "Home Shipment request Shipment tracking Shipment Request General Information Te…" at bounding box center [351, 341] width 702 height 682
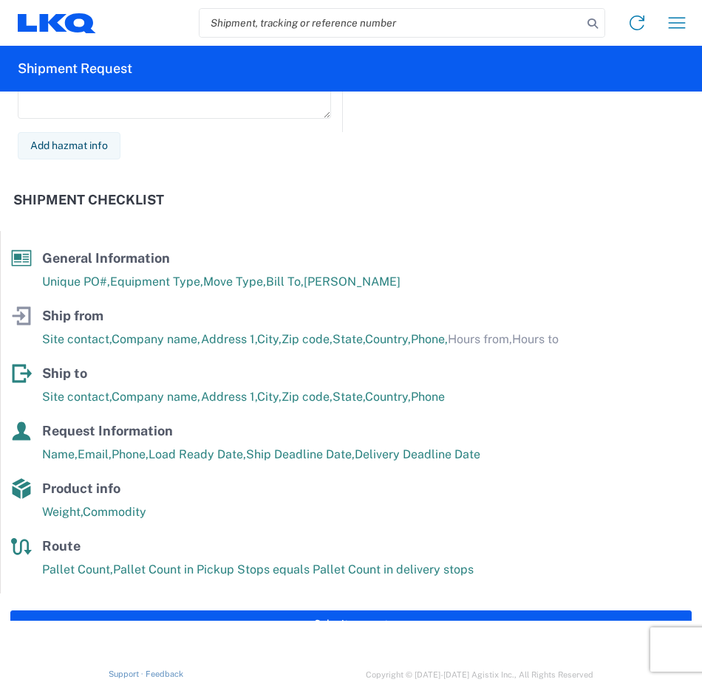
scroll to position [1991, 0]
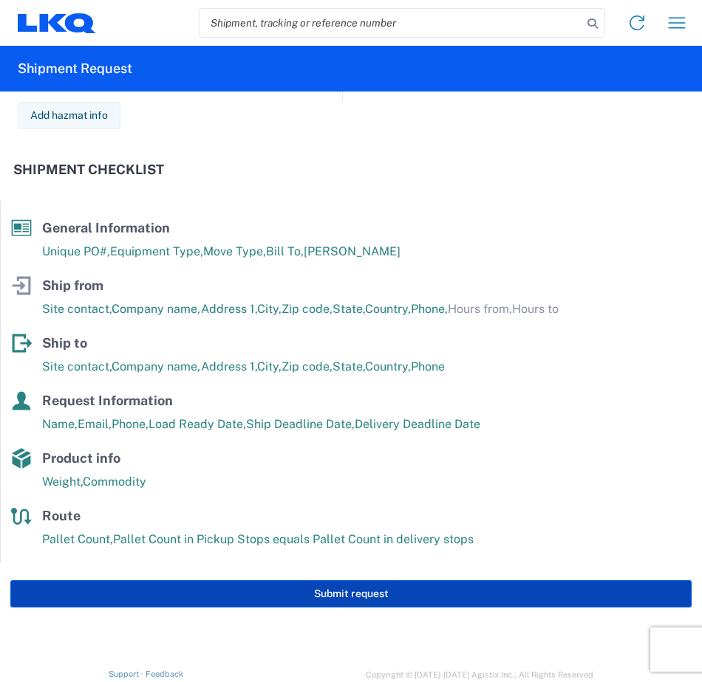
click at [377, 603] on button "Submit request" at bounding box center [350, 594] width 681 height 27
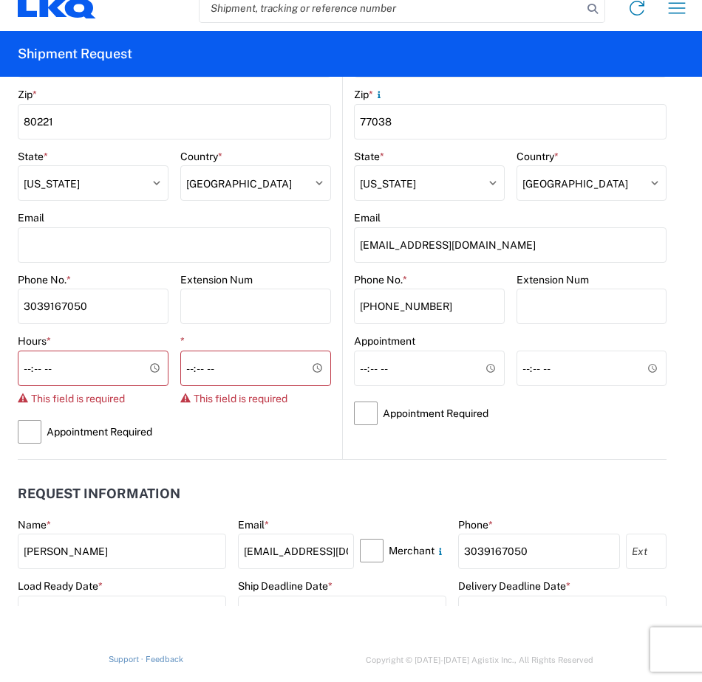
scroll to position [596, 0]
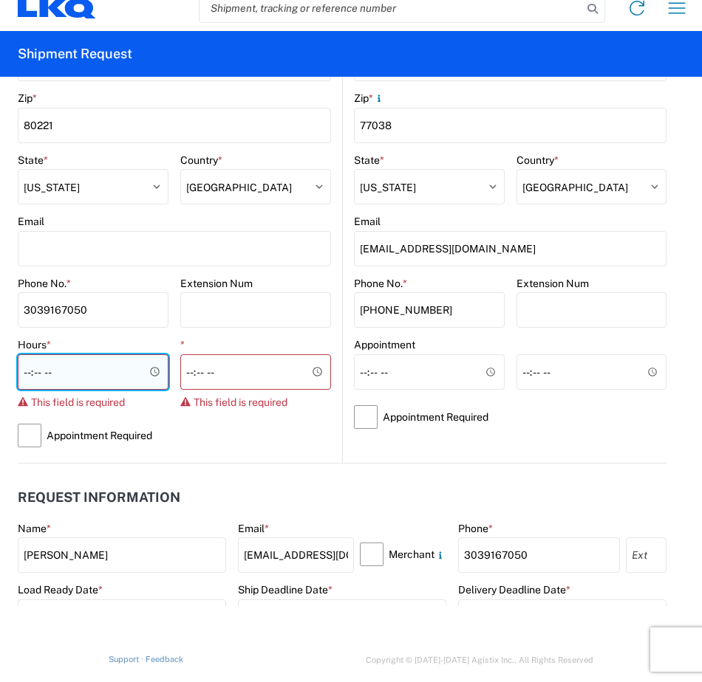
click at [32, 373] on input "Hours *" at bounding box center [93, 372] width 151 height 35
type input "09:00"
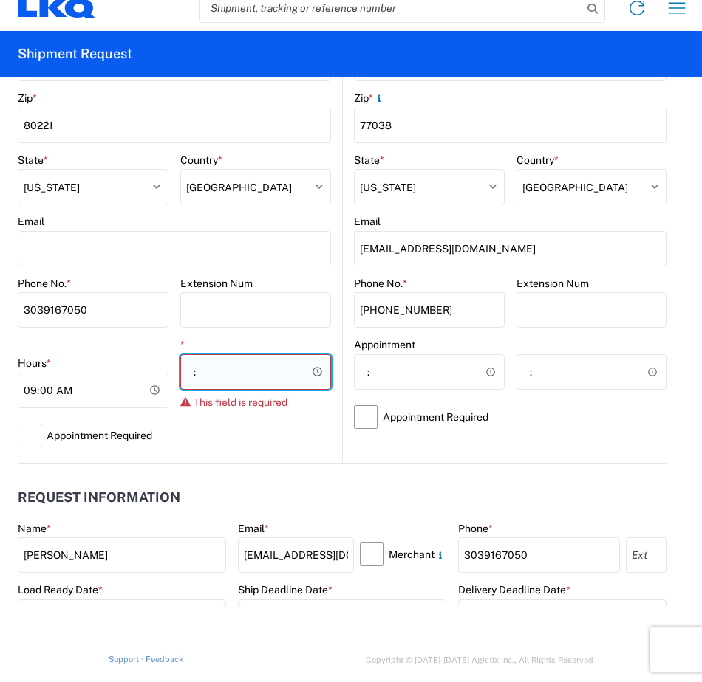
click at [181, 386] on input "*" at bounding box center [255, 372] width 151 height 35
type input "16:00"
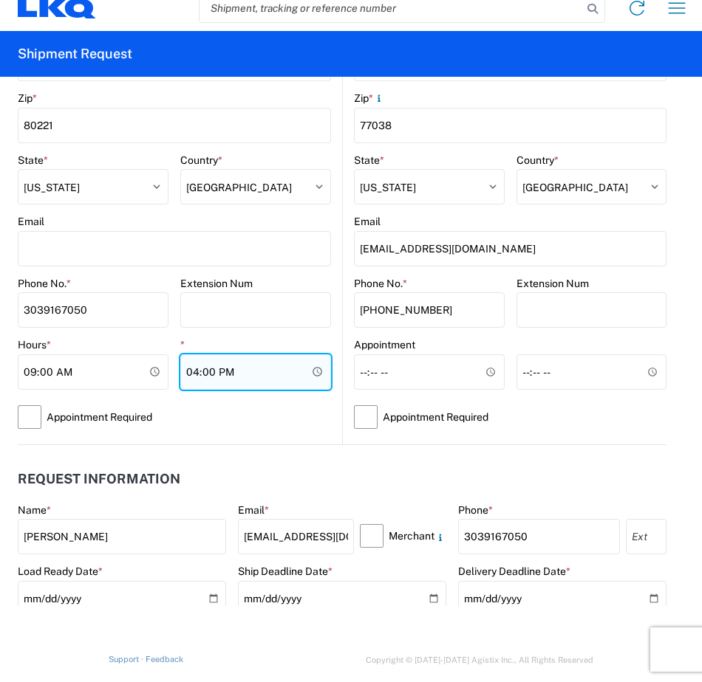
click at [181, 375] on input "16:00" at bounding box center [255, 372] width 151 height 35
click at [188, 375] on input "16:00" at bounding box center [255, 372] width 151 height 35
click at [209, 375] on input "15:30" at bounding box center [255, 372] width 151 height 35
type input "15:00"
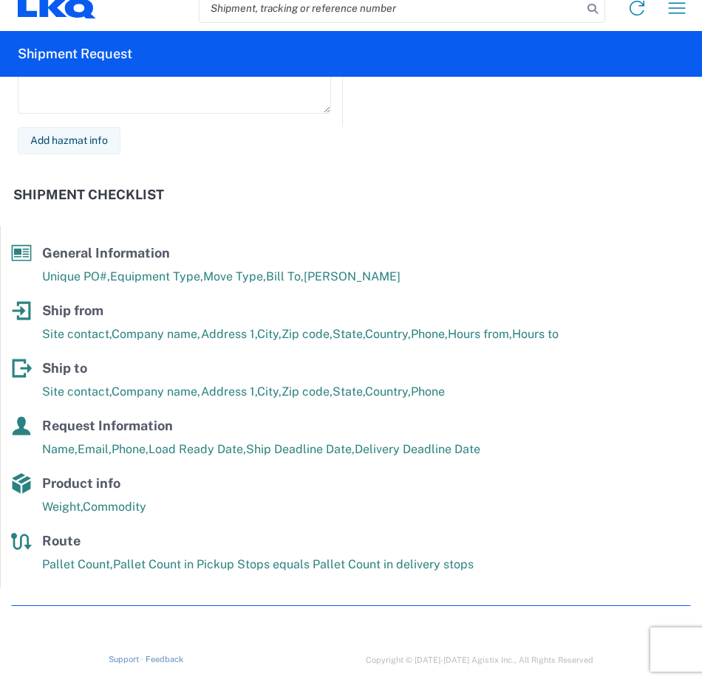
scroll to position [1995, 0]
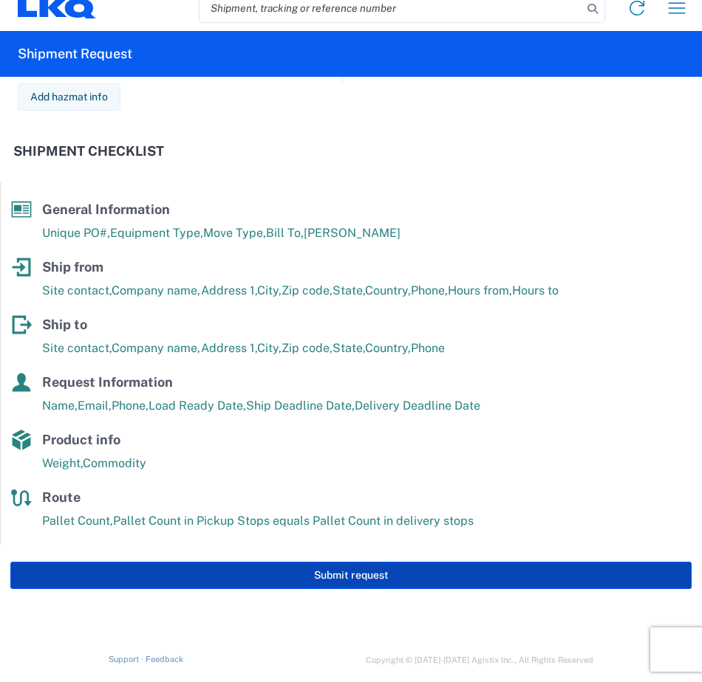
click at [380, 569] on button "Submit request" at bounding box center [350, 575] width 681 height 27
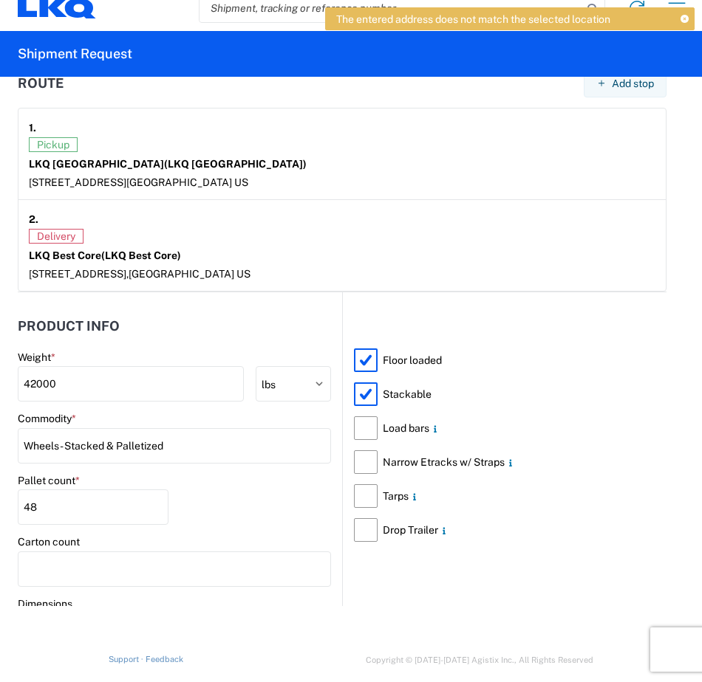
scroll to position [1309, 0]
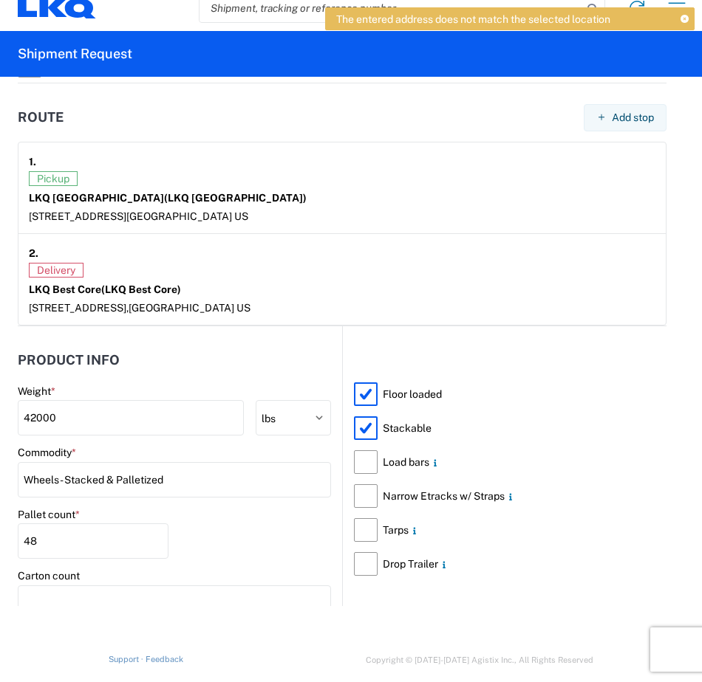
drag, startPoint x: 699, startPoint y: 355, endPoint x: 412, endPoint y: 235, distance: 310.8
click at [412, 235] on article "2. Delivery LKQ Best Core (LKQ Best Core) 1710 W Mount Houston Rd, Houston, CO …" at bounding box center [341, 279] width 647 height 91
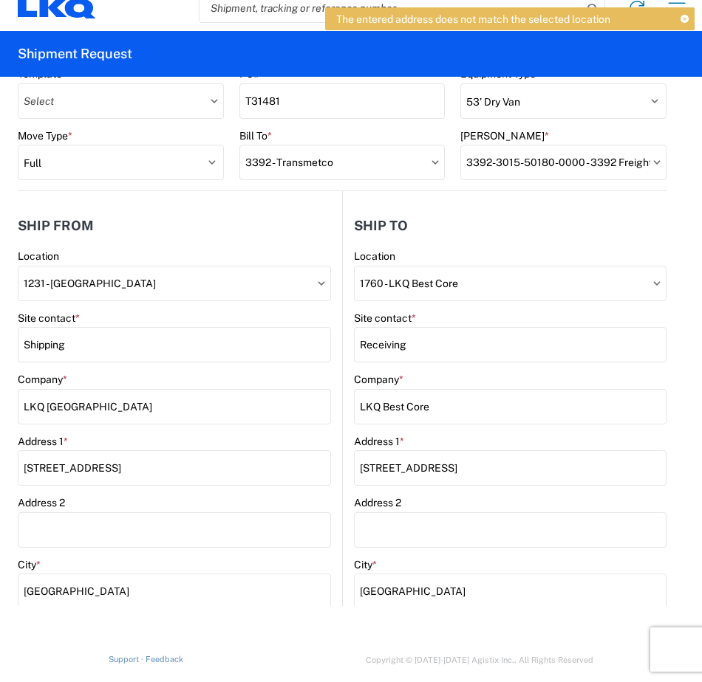
scroll to position [61, 0]
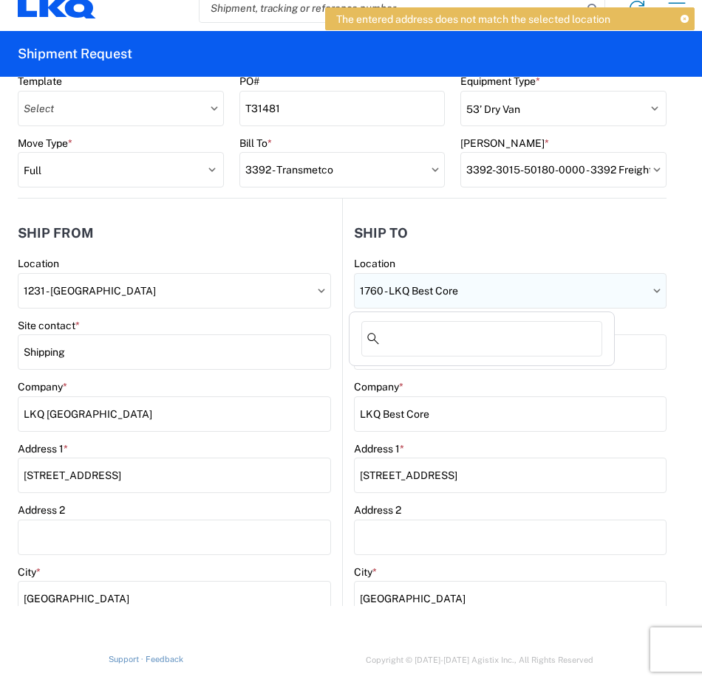
click at [434, 288] on input "1760 - LKQ Best Core" at bounding box center [510, 290] width 312 height 35
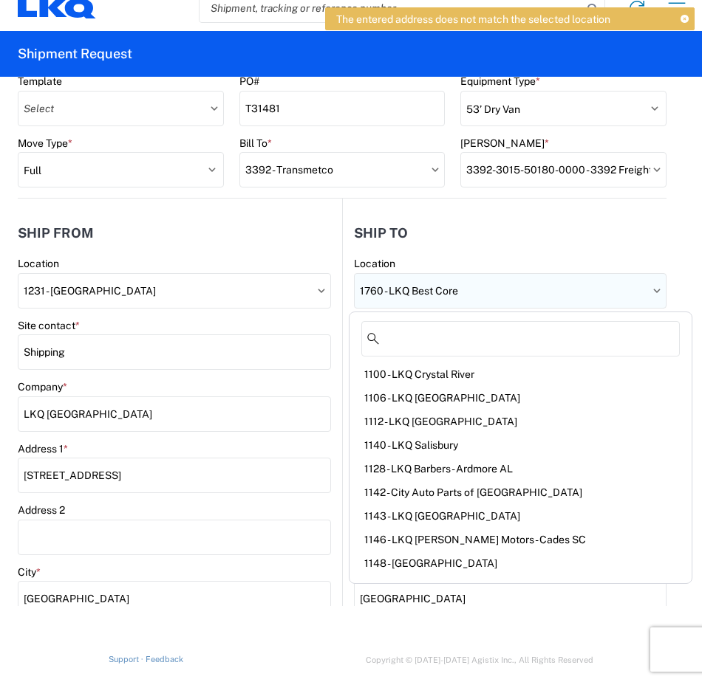
click at [434, 288] on input "1760 - LKQ Best Core" at bounding box center [510, 290] width 312 height 35
click at [430, 264] on div "Location" at bounding box center [510, 263] width 312 height 13
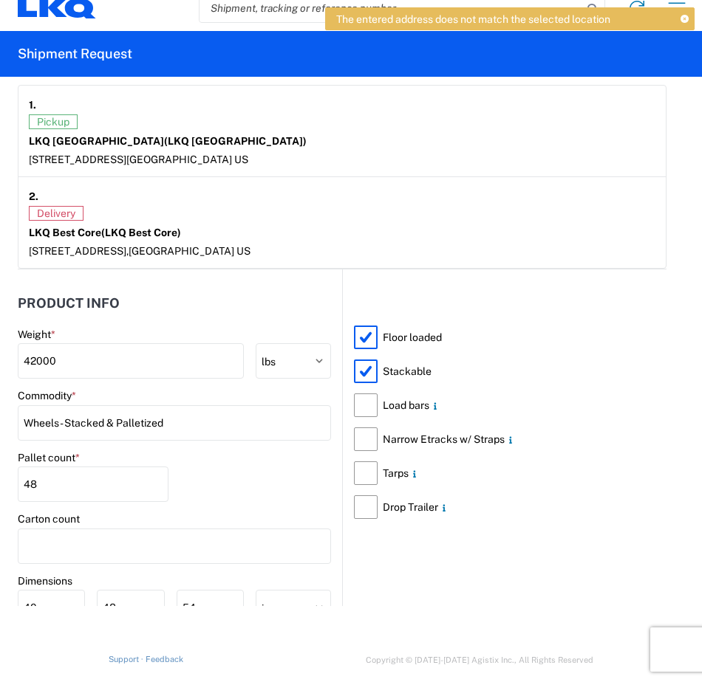
scroll to position [1309, 0]
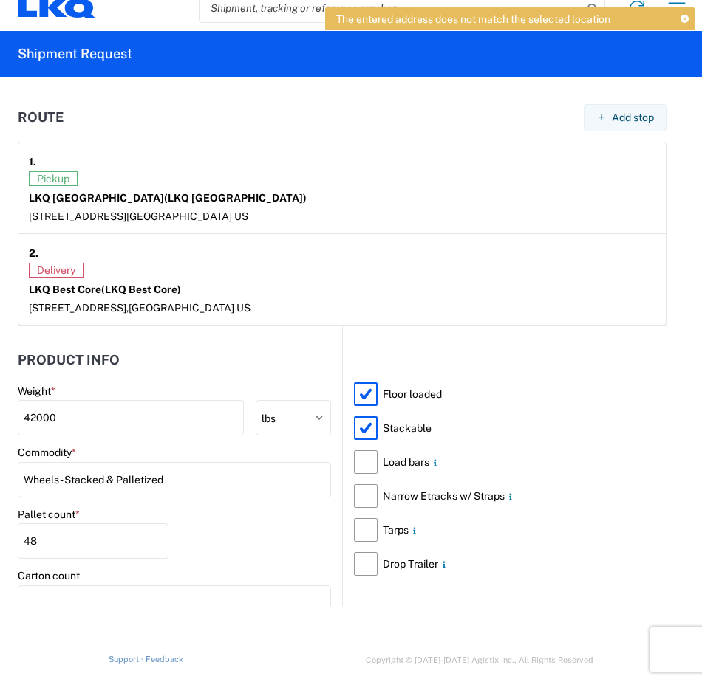
click at [53, 278] on div "Delivery LKQ Best Core (LKQ Best Core) 1710 W Mount Houston Rd, Houston, CO 770…" at bounding box center [342, 289] width 626 height 52
click at [41, 303] on span "1710 W Mount Houston Rd," at bounding box center [79, 308] width 100 height 12
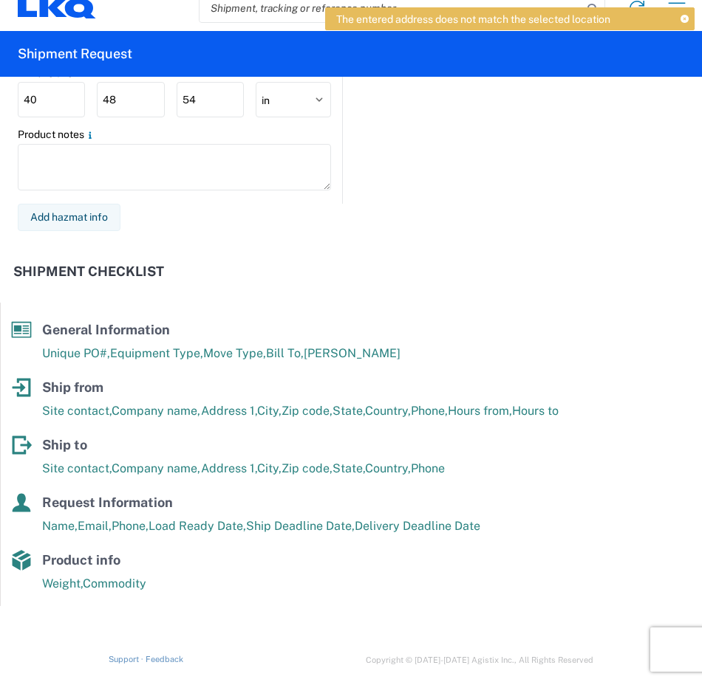
scroll to position [1995, 0]
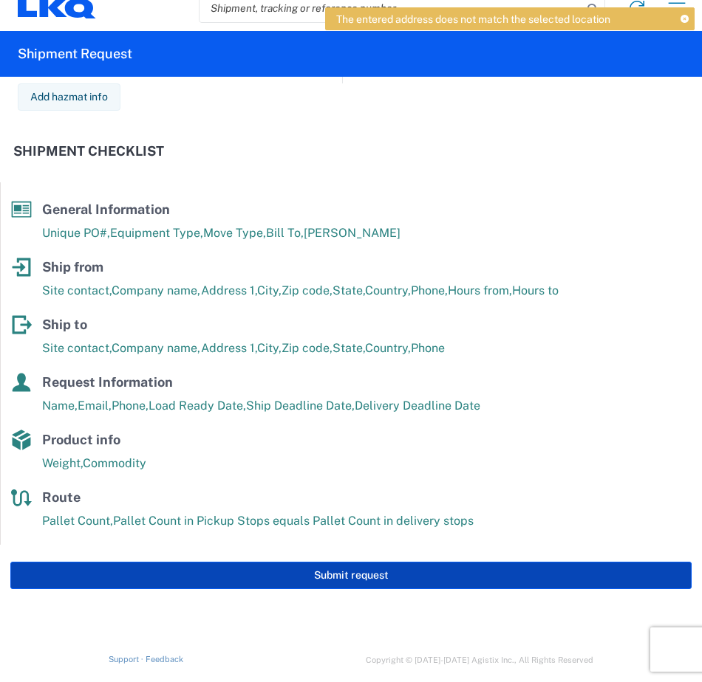
click at [447, 567] on button "Submit request" at bounding box center [350, 575] width 681 height 27
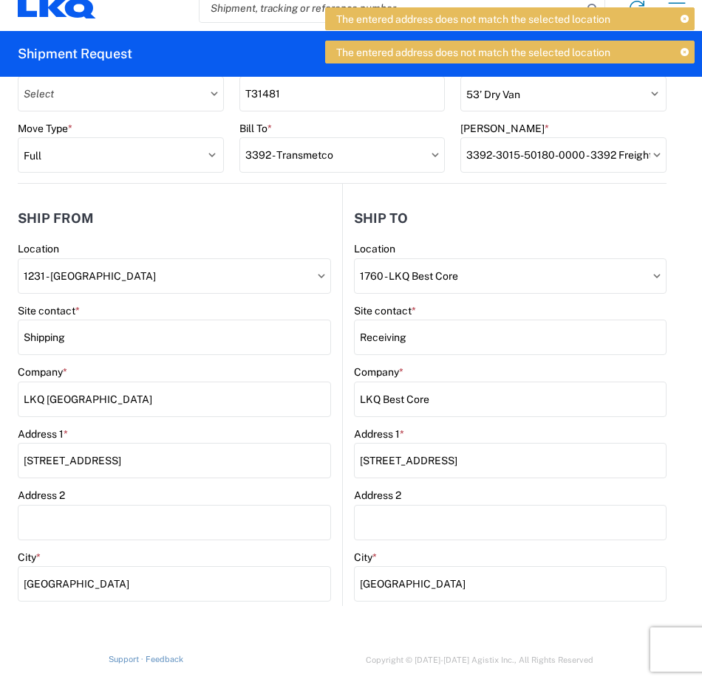
scroll to position [64, 0]
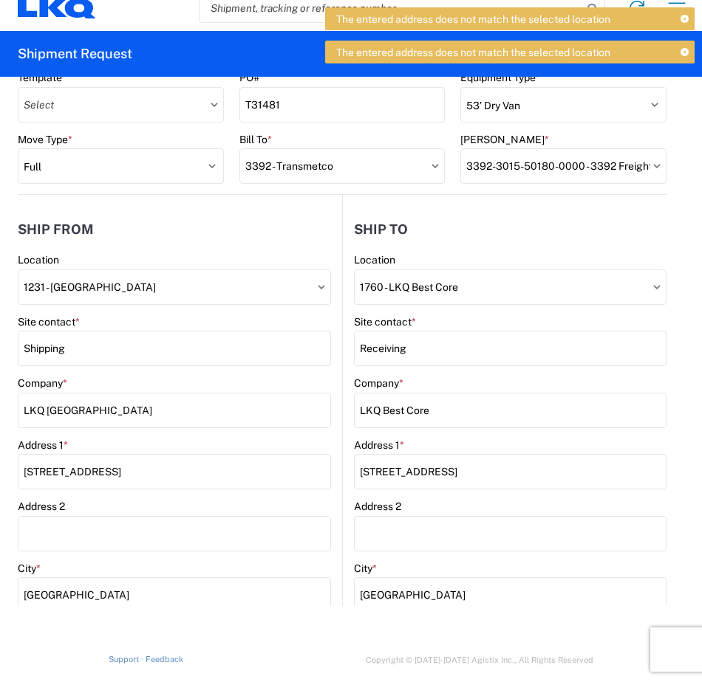
click at [567, 25] on span "The entered address does not match the selected location" at bounding box center [473, 19] width 274 height 13
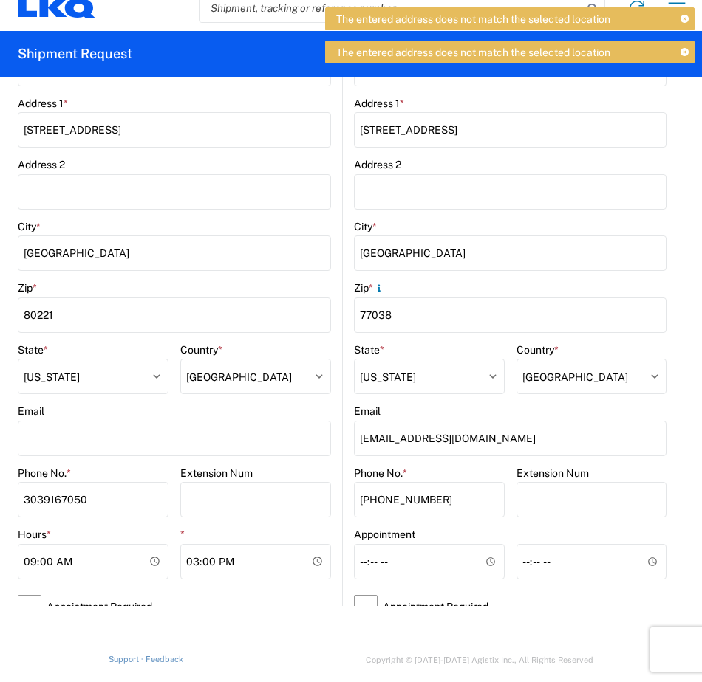
scroll to position [23, 0]
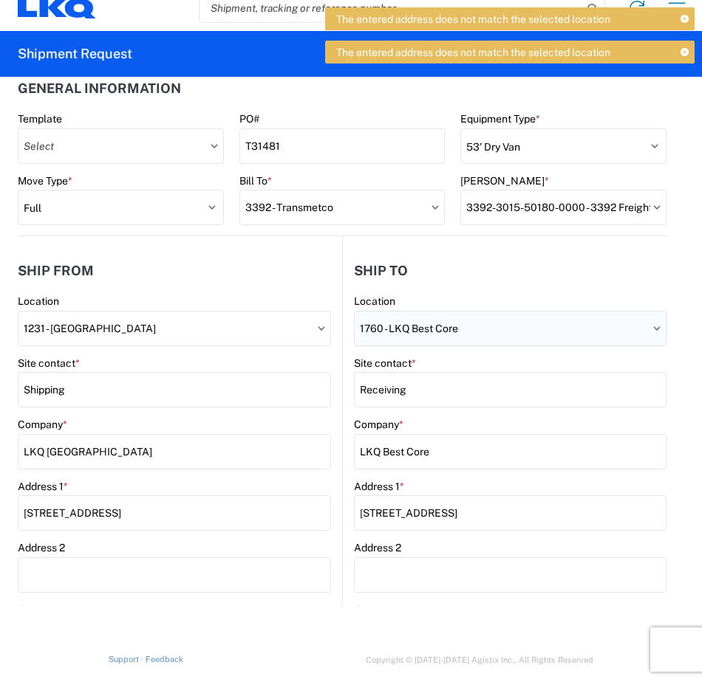
click at [500, 330] on input "1760 - LKQ Best Core" at bounding box center [510, 328] width 312 height 35
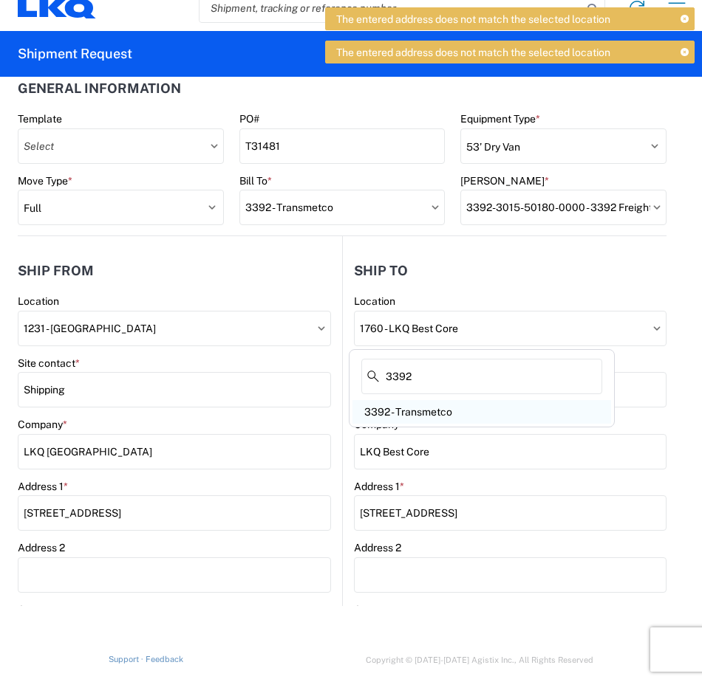
type input "3392"
click at [397, 419] on div "3392 - Transmetco" at bounding box center [481, 412] width 259 height 24
type input "3392 - Transmetco"
type input "LKQ Corporation"
type input "1750 Riverfork Dr"
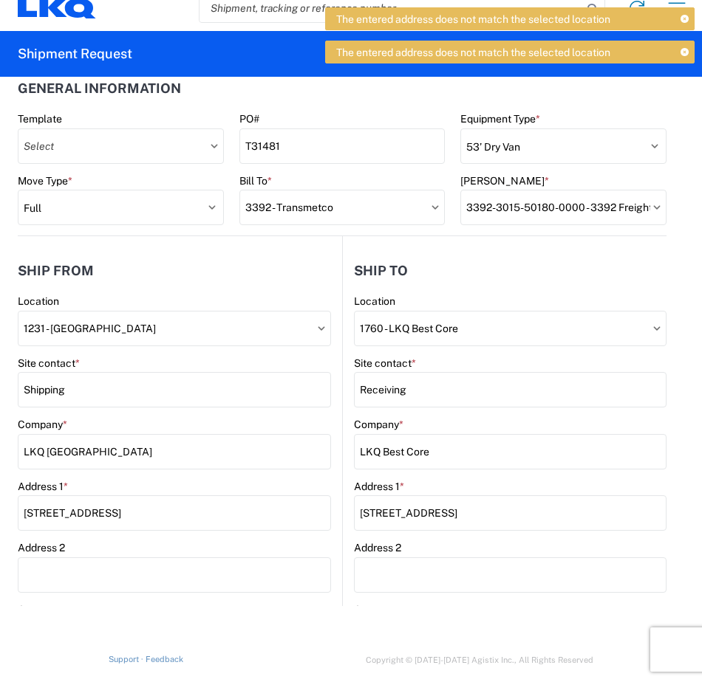
type input "Huntington"
type input "46750"
select select "US"
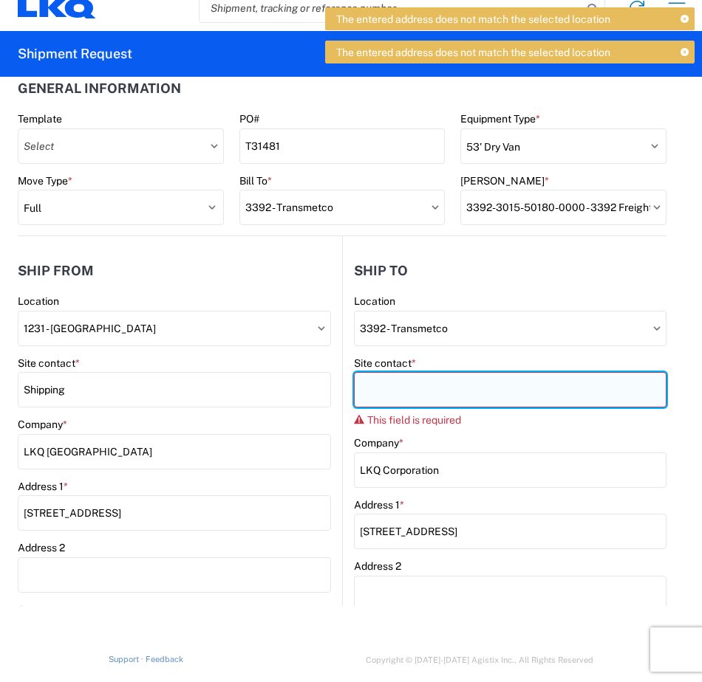
click at [398, 393] on input "Site contact *" at bounding box center [510, 389] width 312 height 35
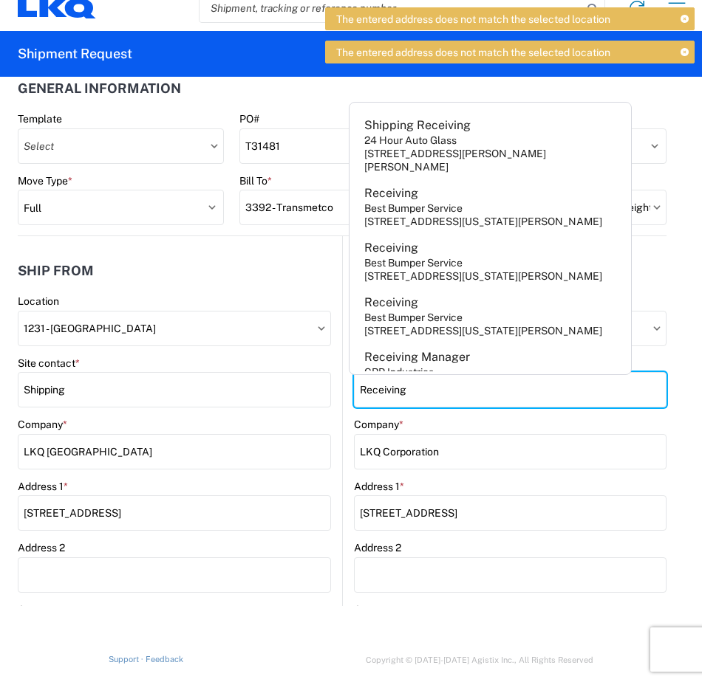
type input "Receiving"
drag, startPoint x: 685, startPoint y: 274, endPoint x: 401, endPoint y: 425, distance: 322.2
click at [401, 425] on div "Company *" at bounding box center [510, 424] width 312 height 13
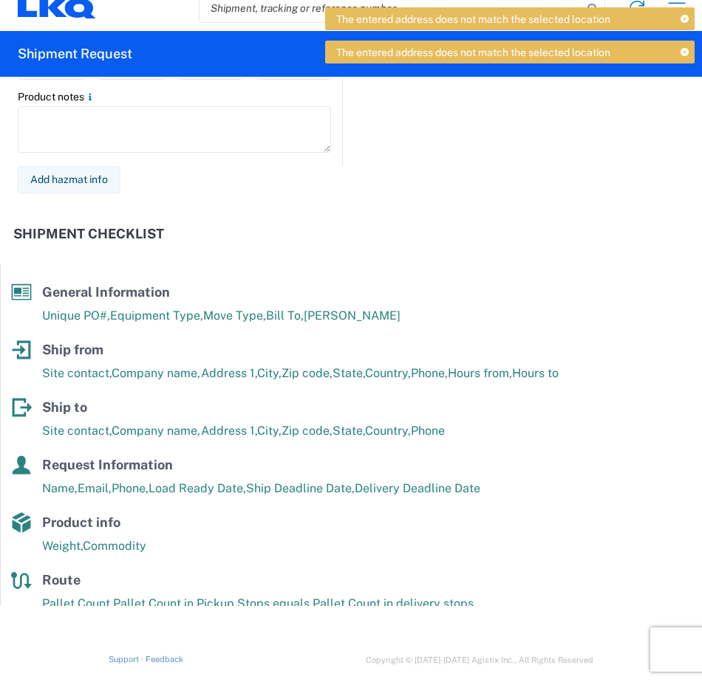
scroll to position [1995, 0]
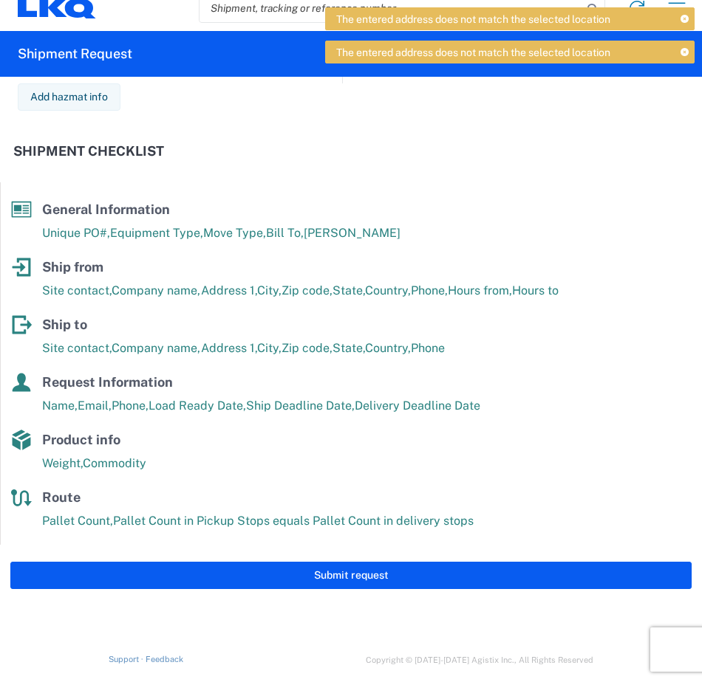
drag, startPoint x: 585, startPoint y: 576, endPoint x: 702, endPoint y: 501, distance: 138.9
click at [702, 501] on html "The entered address does not match the selected location The entered address do…" at bounding box center [351, 341] width 702 height 682
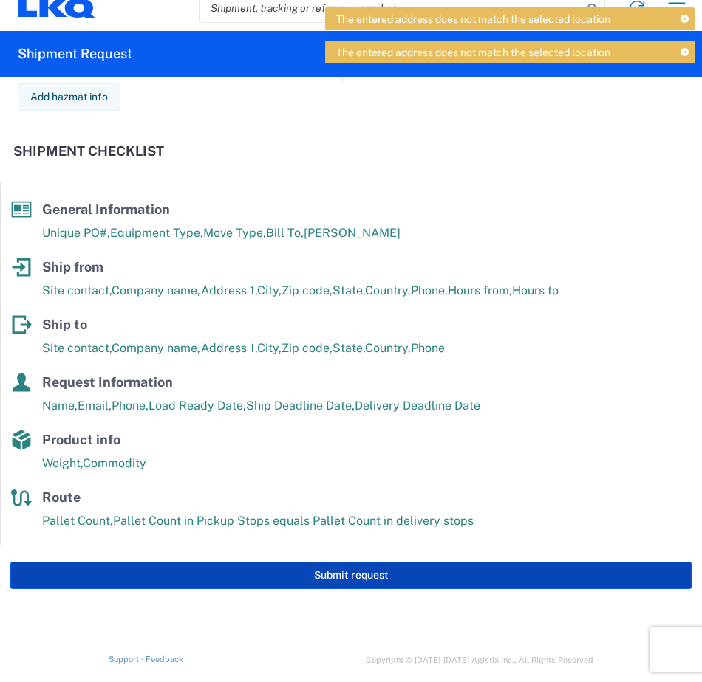
click at [469, 576] on button "Submit request" at bounding box center [350, 575] width 681 height 27
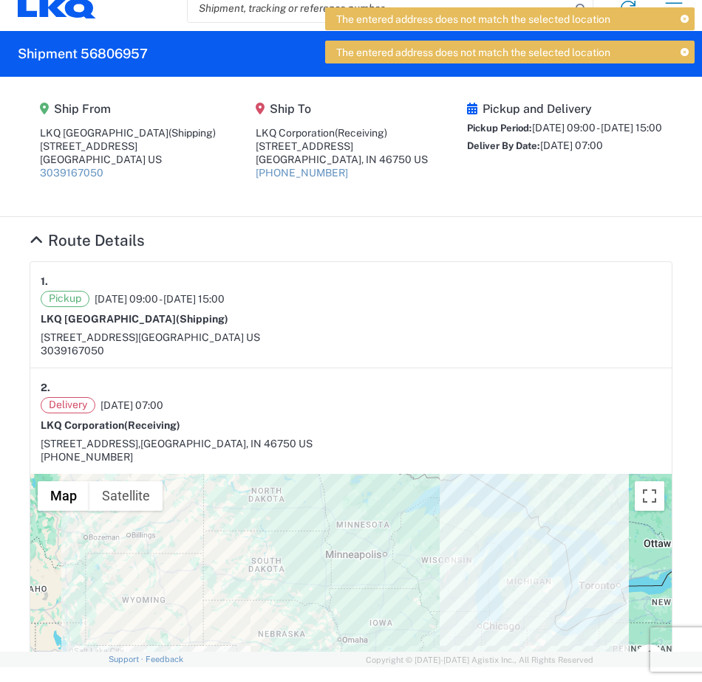
click at [372, 280] on div "1." at bounding box center [351, 282] width 620 height 18
click at [516, 341] on div "1355 W 52nd Ave, Denver, CO 80221 US" at bounding box center [351, 337] width 620 height 13
